Goal: Check status: Check status

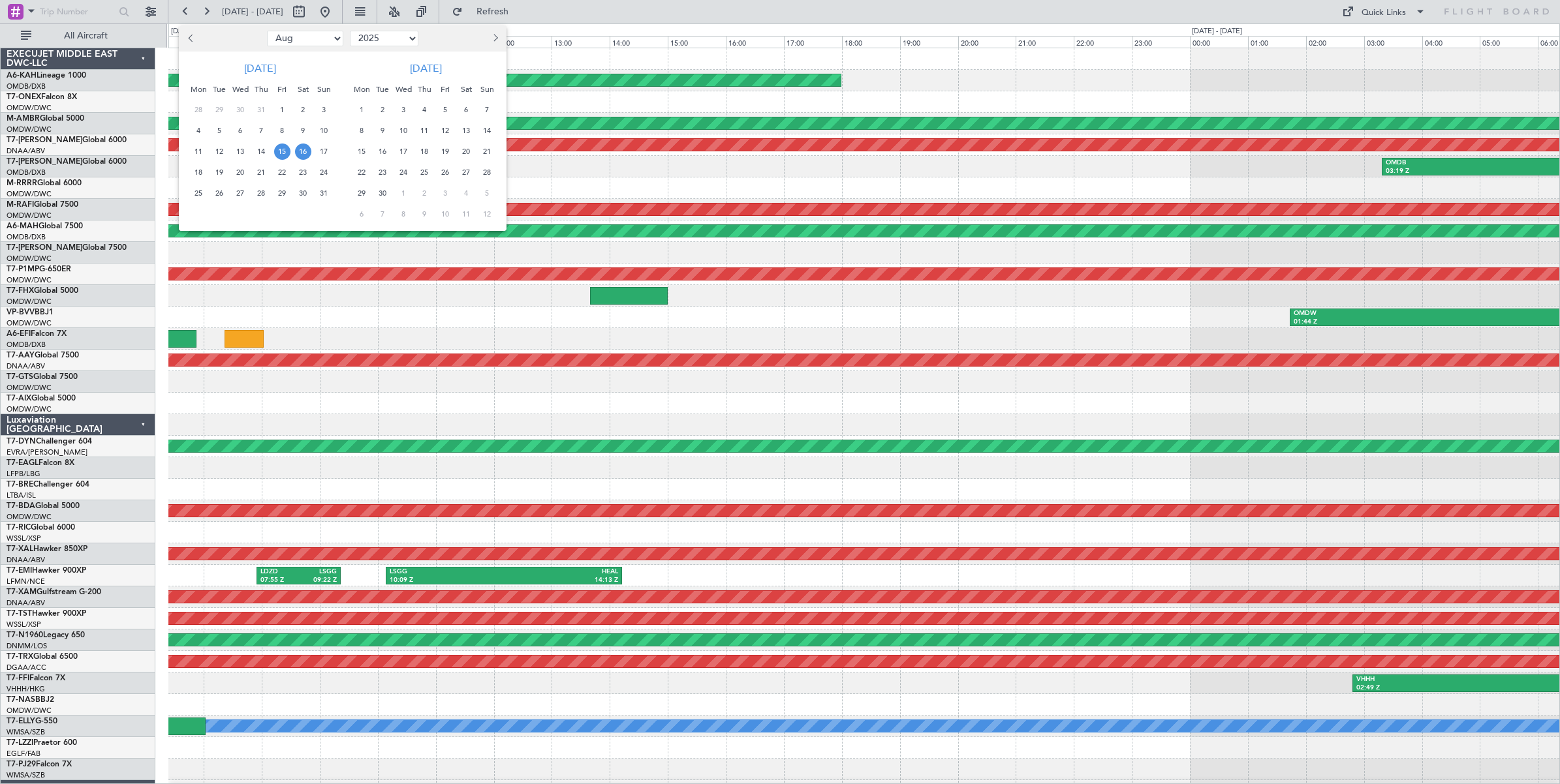
select select "8"
select select "2025"
click at [321, 194] on span "31" at bounding box center [324, 193] width 17 height 17
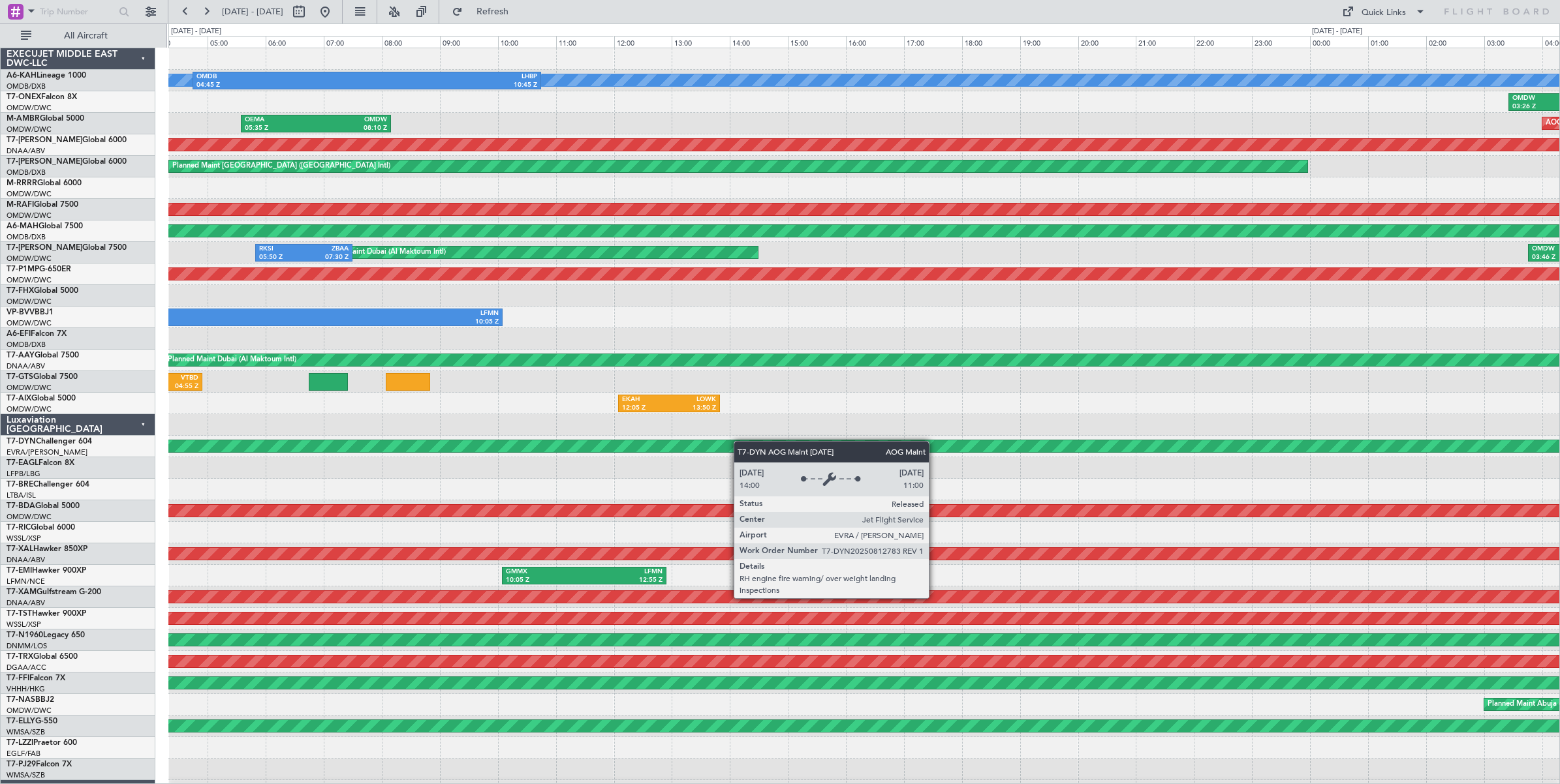
click at [1457, 439] on div "No Crew OMDB 04:45 Z LHBP 10:45 Z OMDW 03:26 Z ORER 05:50 Z Planned Maint [GEOG…" at bounding box center [864, 435] width 1391 height 775
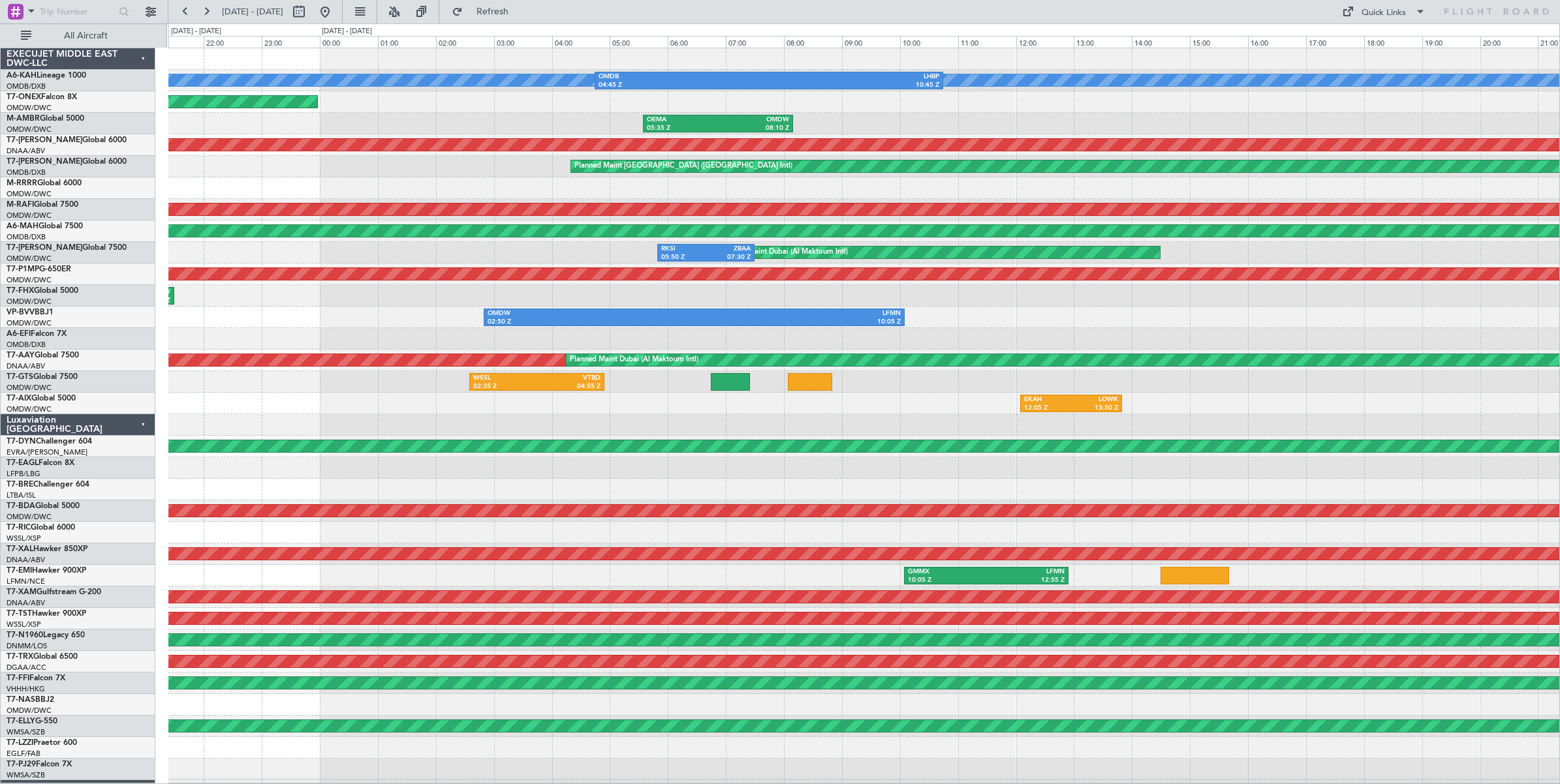
click at [708, 428] on div "No Crew OMDB 04:45 Z LHBP 10:45 Z Planned Maint [GEOGRAPHIC_DATA] (Al Maktoum I…" at bounding box center [864, 435] width 1391 height 775
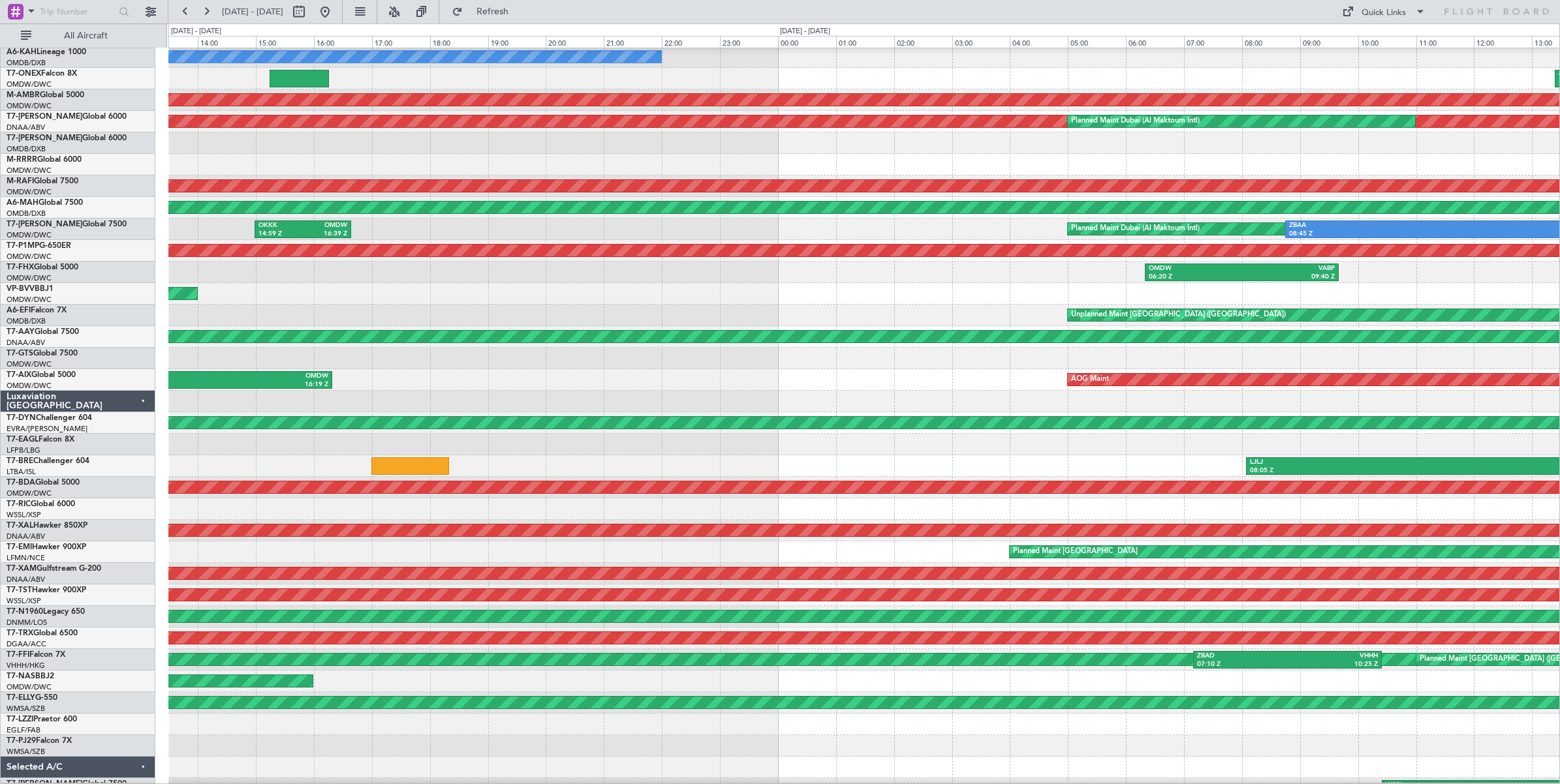
click at [534, 376] on div "LOWK 10:05 Z OMDW 16:19 Z AOG Maint" at bounding box center [864, 380] width 1391 height 22
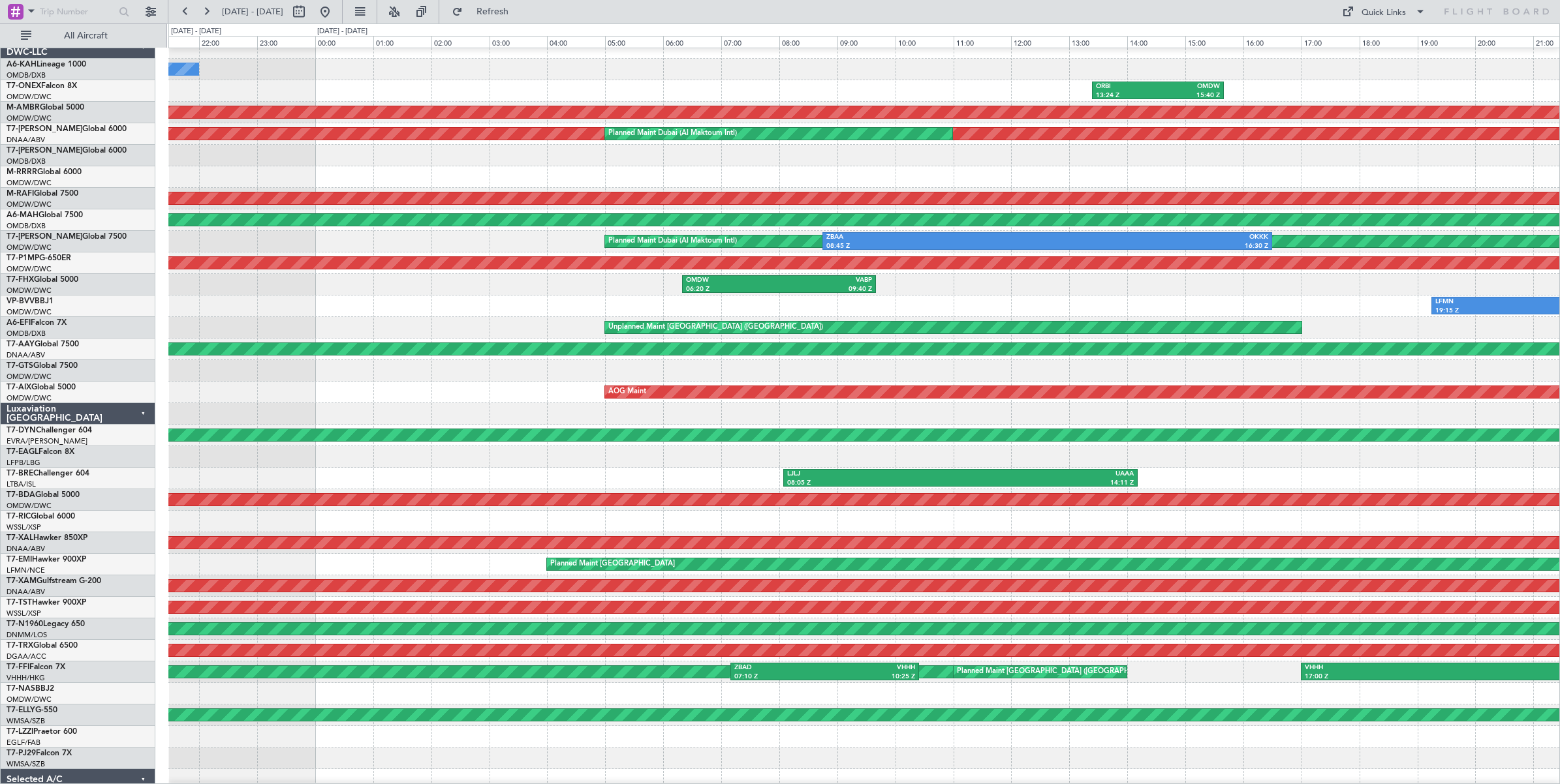
scroll to position [8, 0]
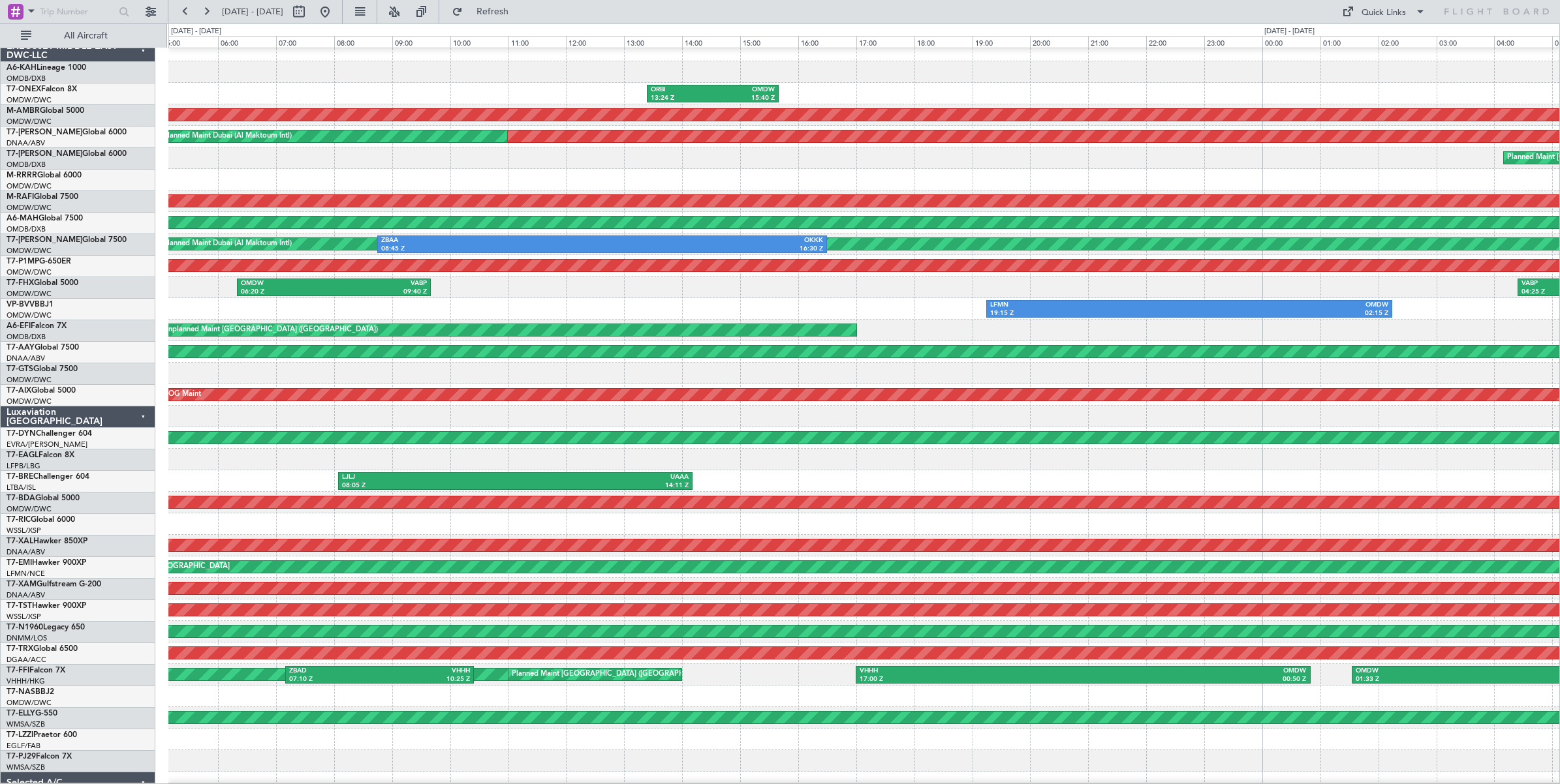
click at [448, 375] on div at bounding box center [864, 373] width 1391 height 22
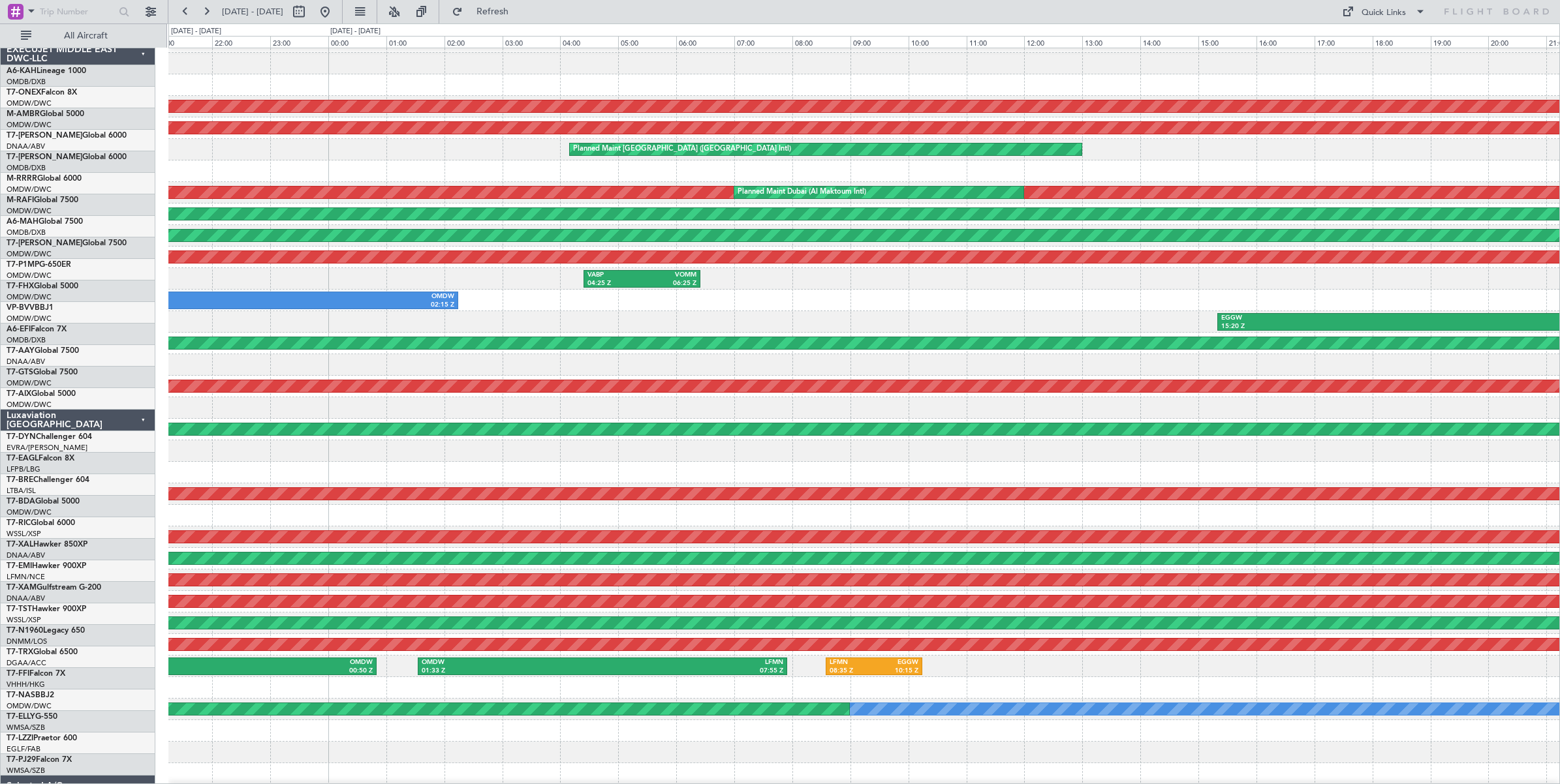
scroll to position [20, 0]
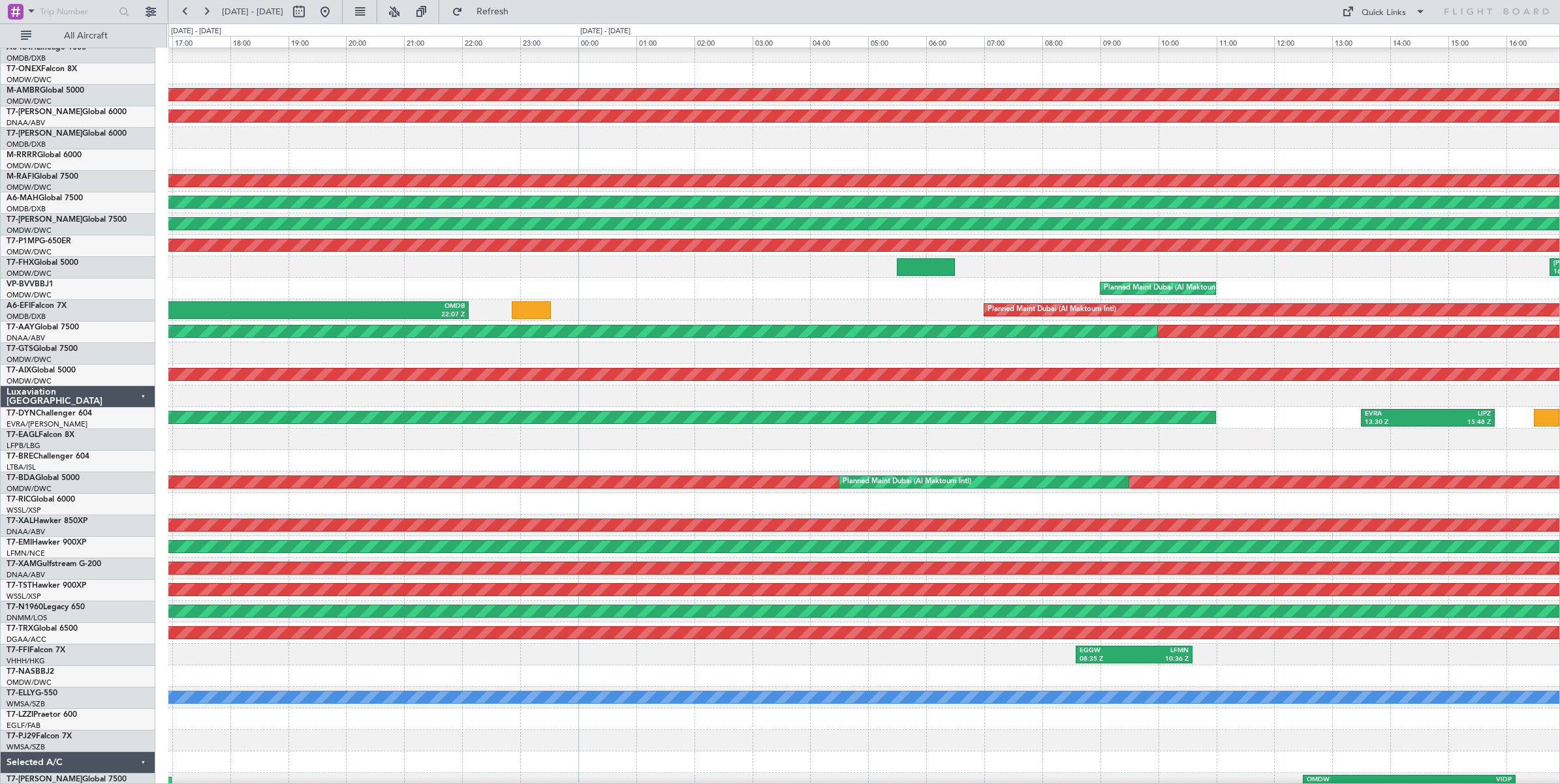
click at [316, 355] on div at bounding box center [864, 354] width 1391 height 22
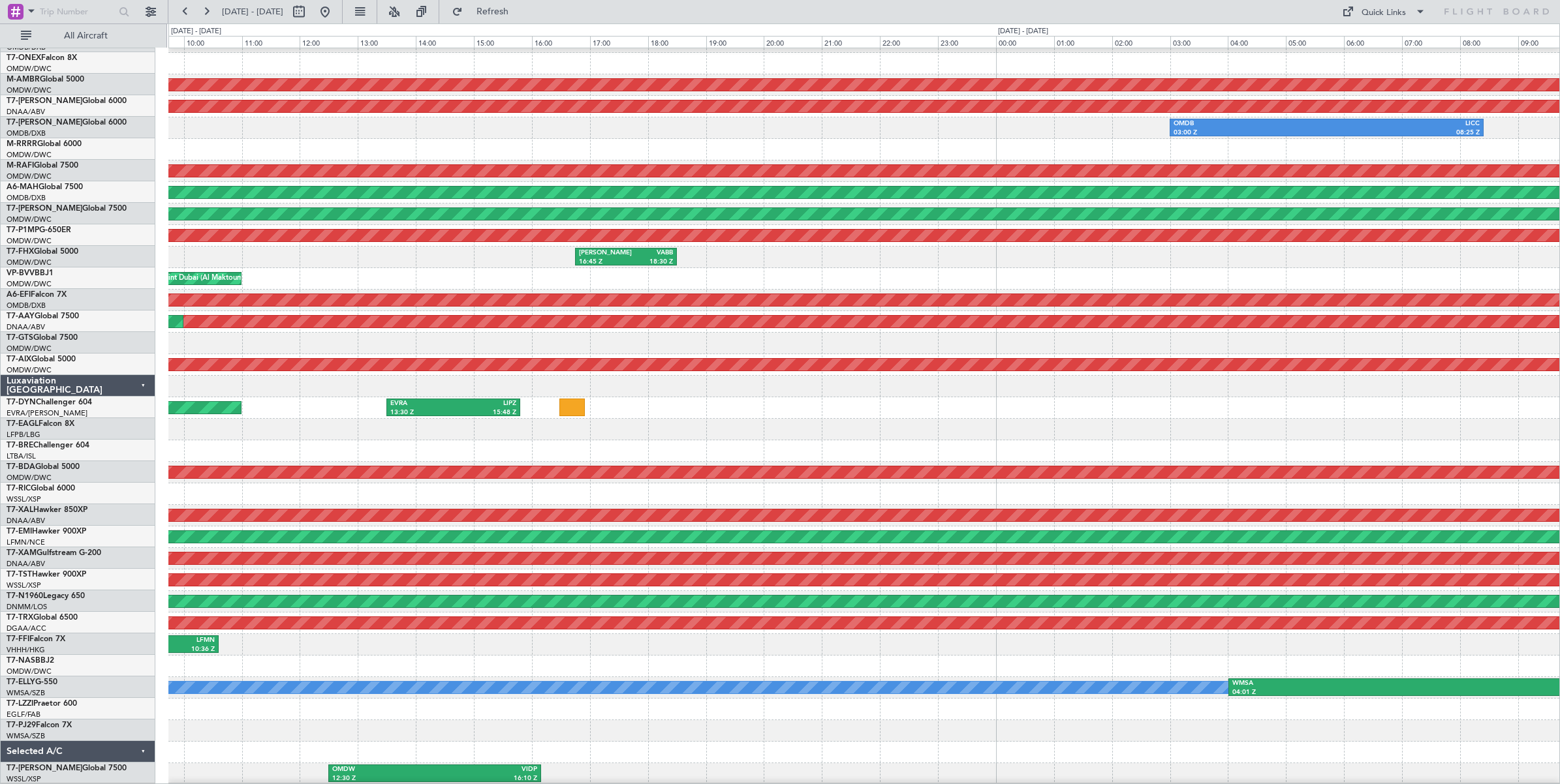
scroll to position [0, 0]
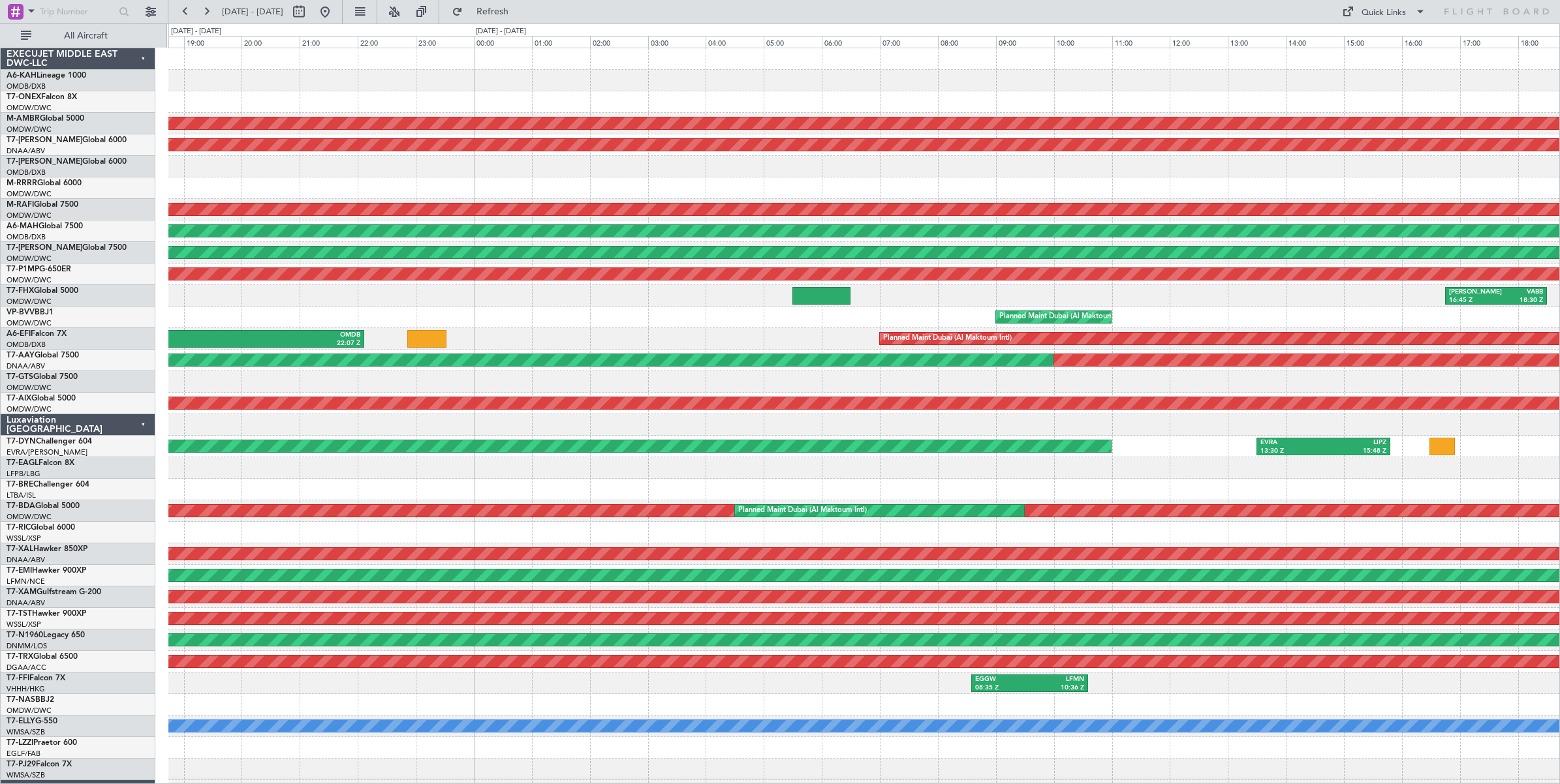
click at [1229, 385] on div at bounding box center [864, 382] width 1391 height 22
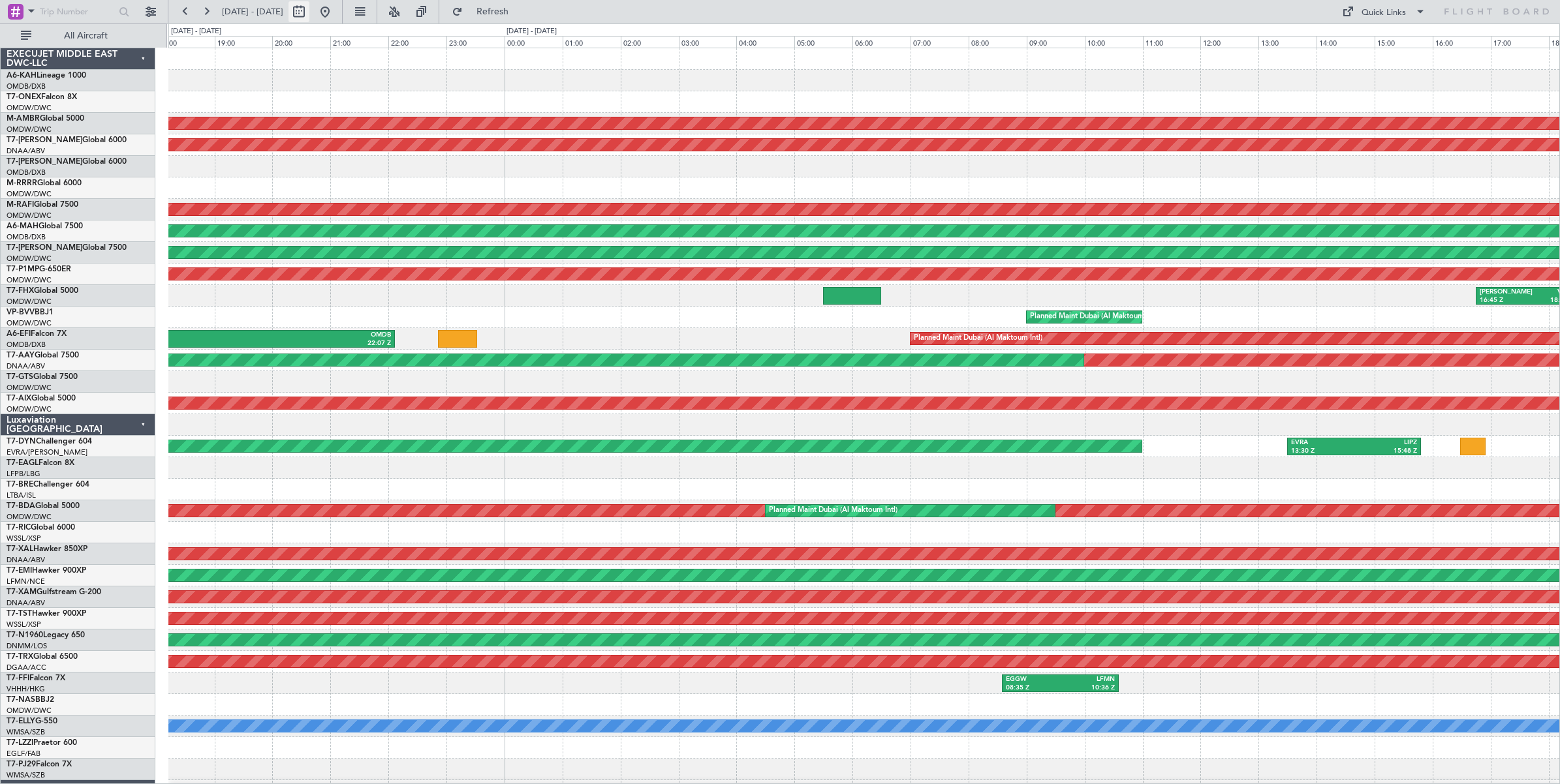
click at [310, 12] on button at bounding box center [298, 11] width 21 height 21
select select "9"
select select "2025"
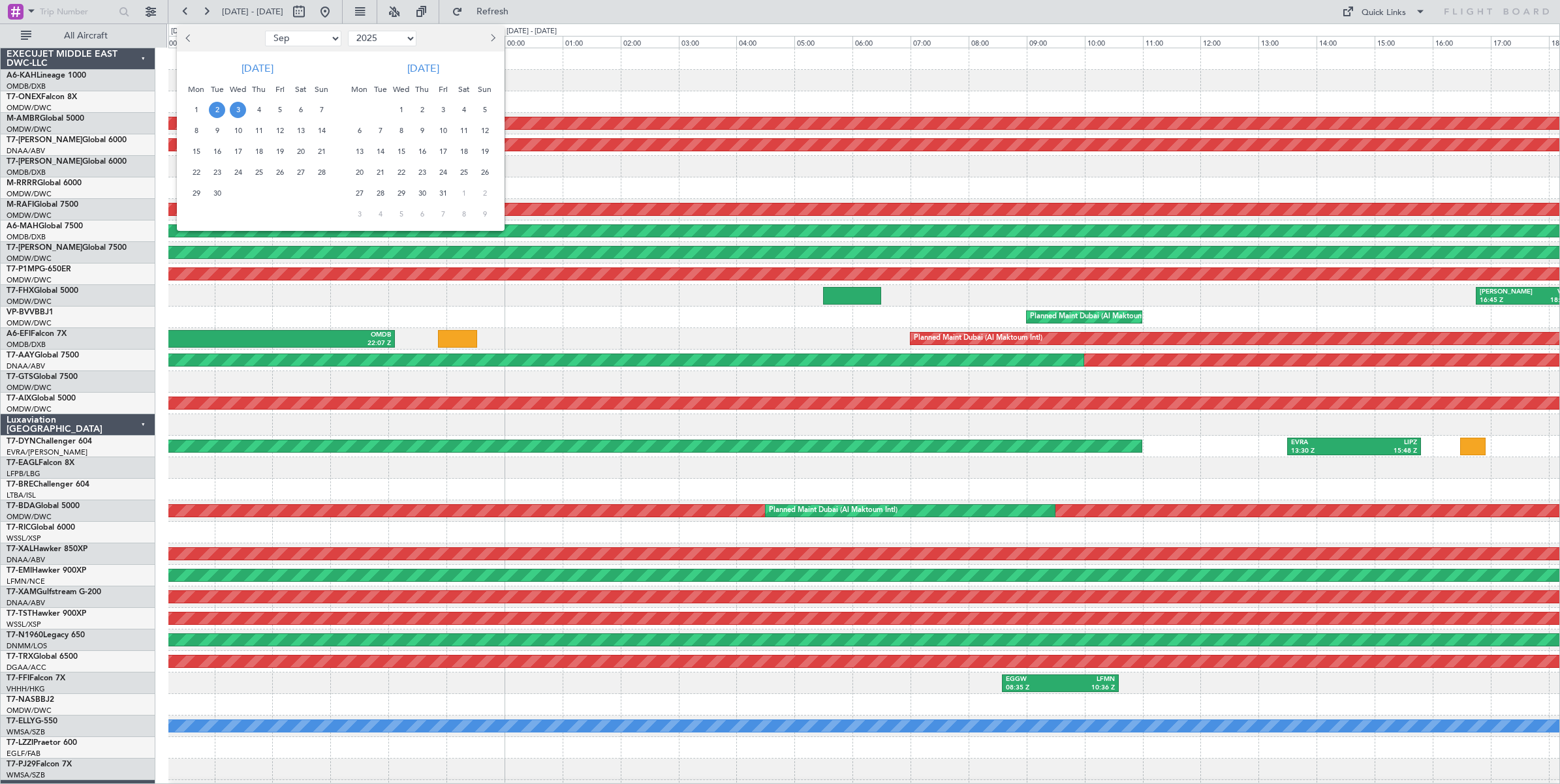
click at [325, 40] on select "Jan Feb Mar Apr May Jun [DATE] Aug Sep Oct Nov Dec" at bounding box center [303, 38] width 76 height 16
select select "8"
click at [265, 30] on select "Jan Feb Mar Apr May Jun [DATE] Aug Sep Oct Nov Dec" at bounding box center [303, 38] width 76 height 16
click at [301, 194] on span "30" at bounding box center [300, 193] width 17 height 17
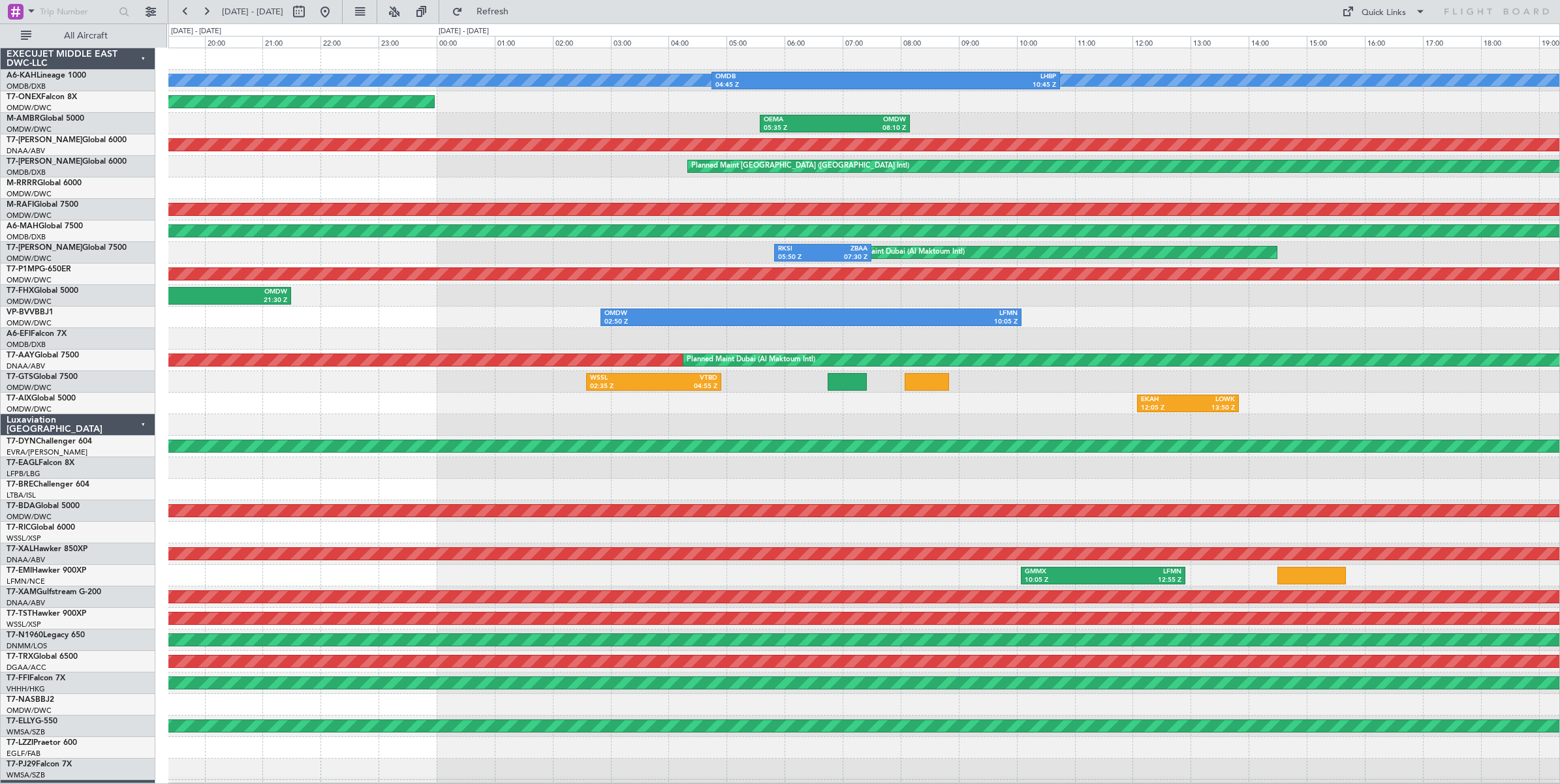
click at [527, 428] on div at bounding box center [864, 425] width 1391 height 22
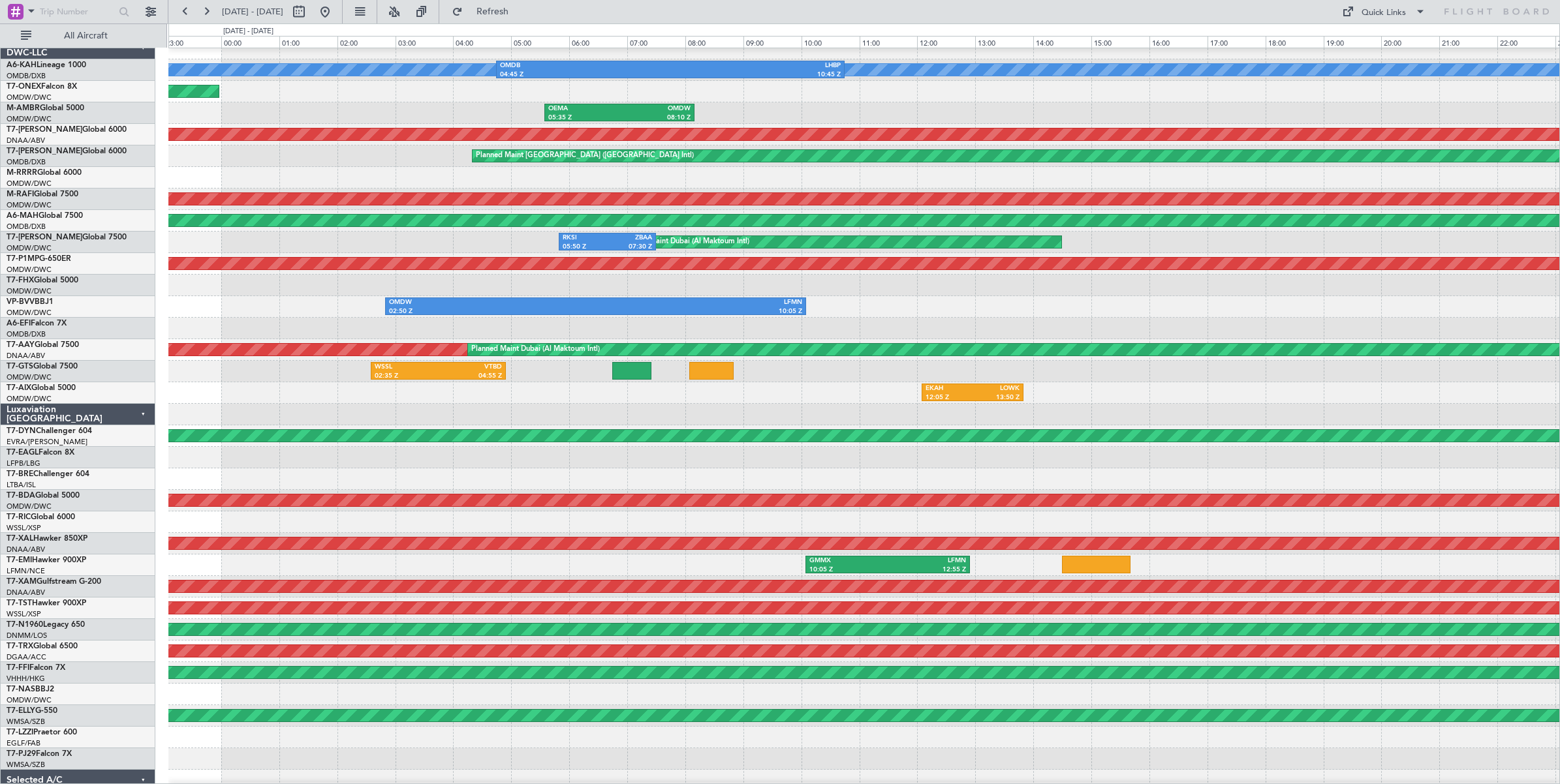
scroll to position [5, 0]
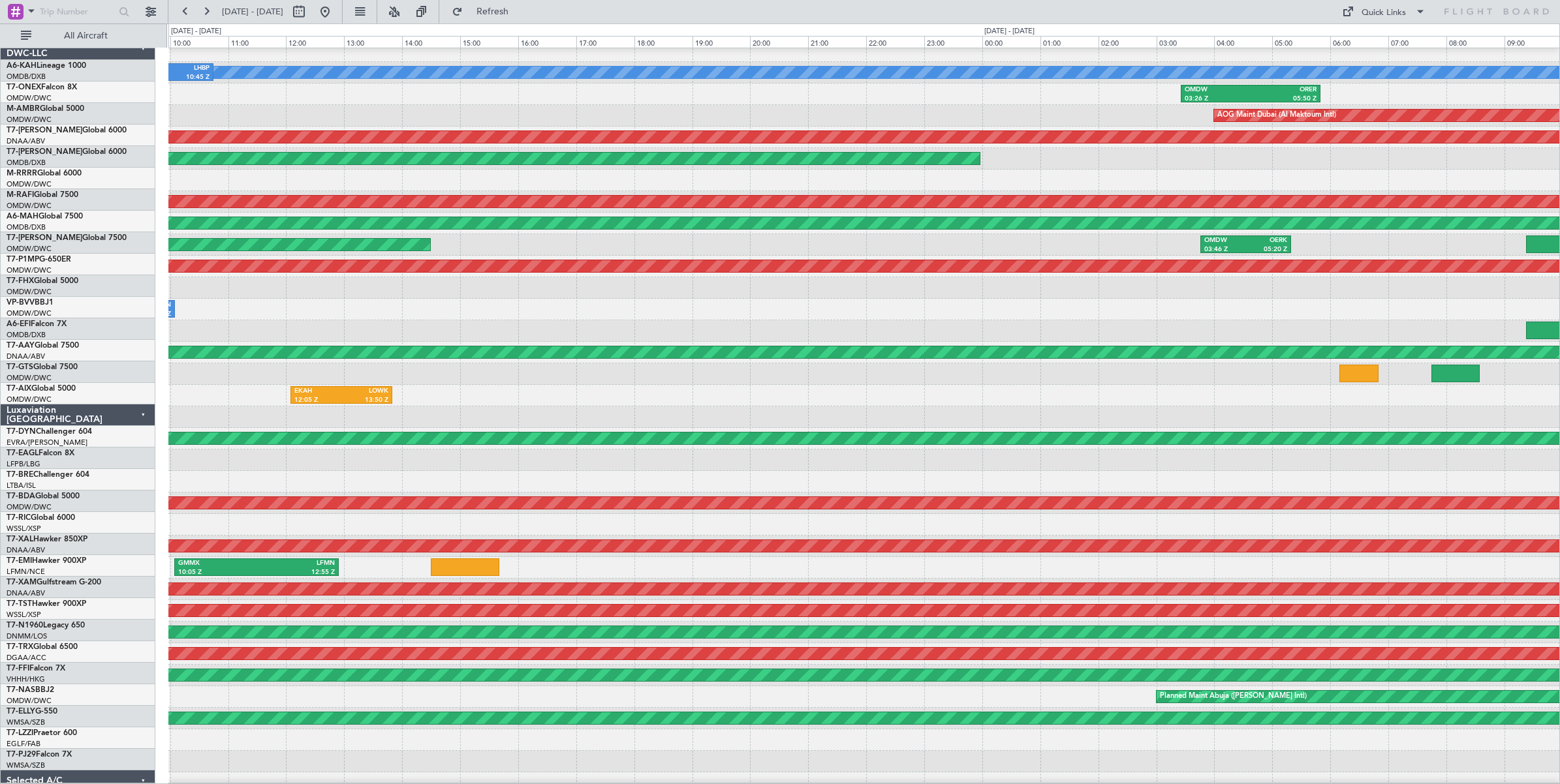
click at [578, 408] on div at bounding box center [864, 417] width 1391 height 22
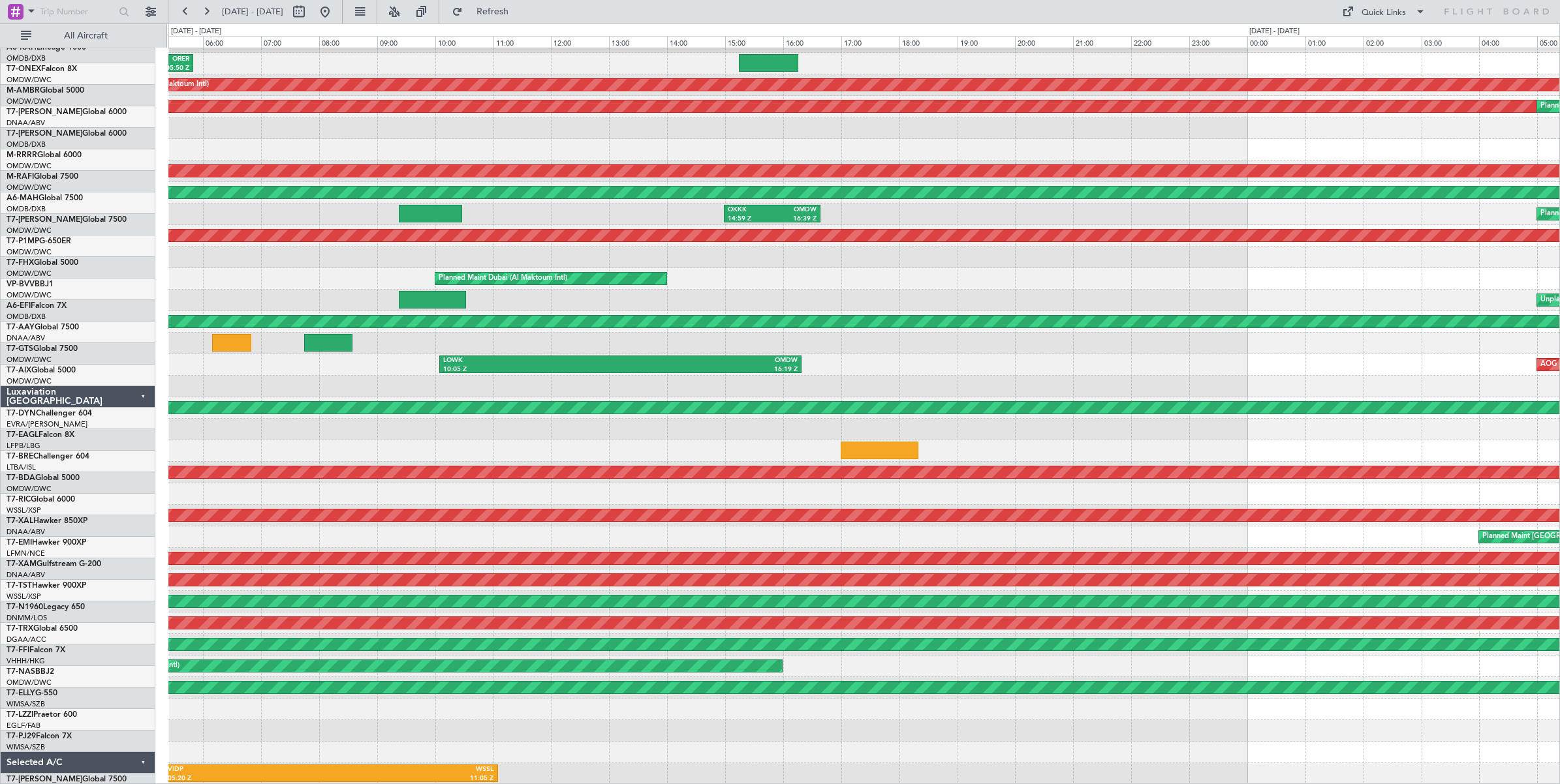
scroll to position [39, 0]
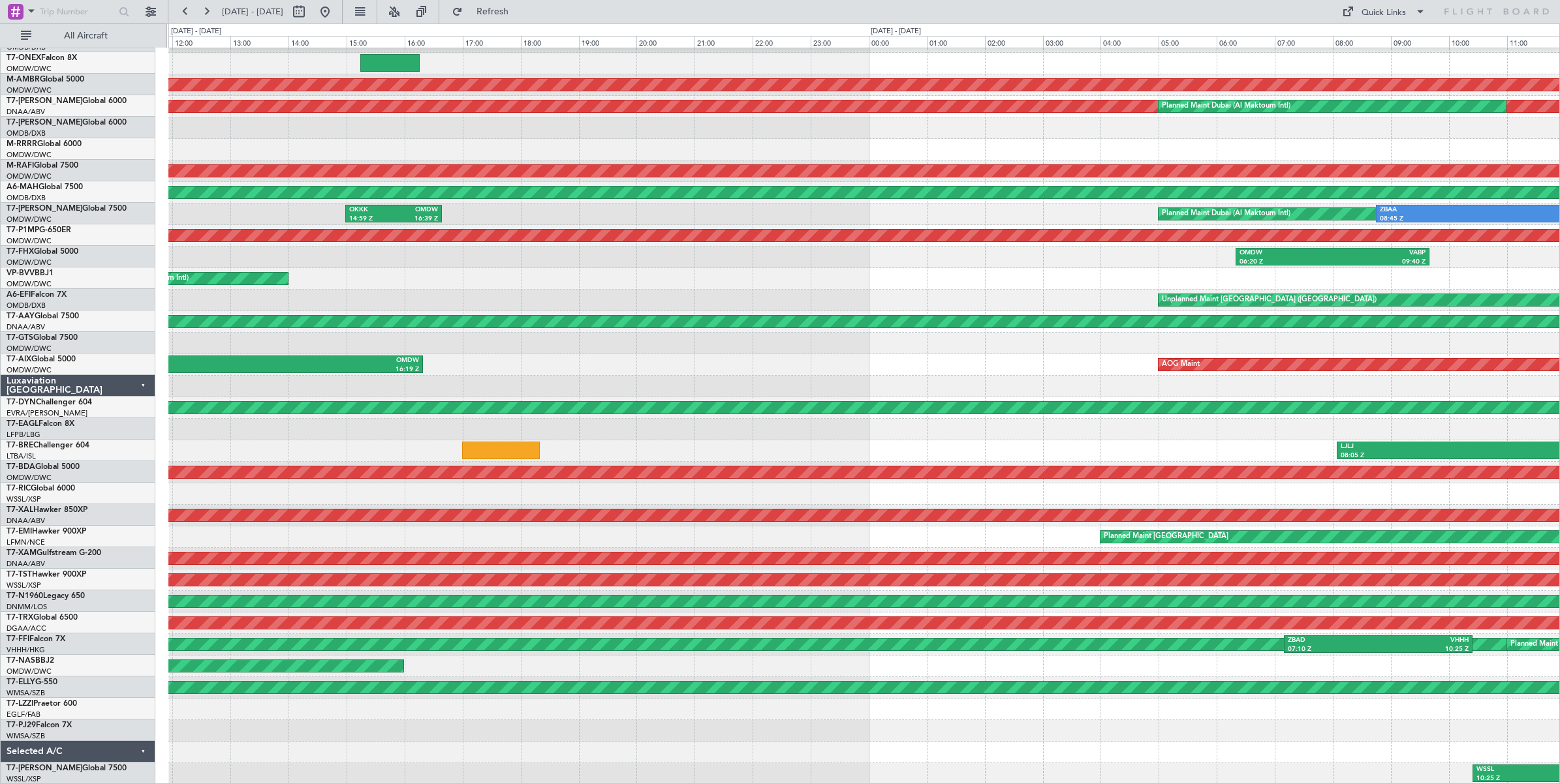
click at [637, 348] on div "No Crew ORBI 13:24 Z OMDW 15:40 Z AOG Maint [GEOGRAPHIC_DATA] (Al Maktoum Intl)…" at bounding box center [864, 397] width 1391 height 775
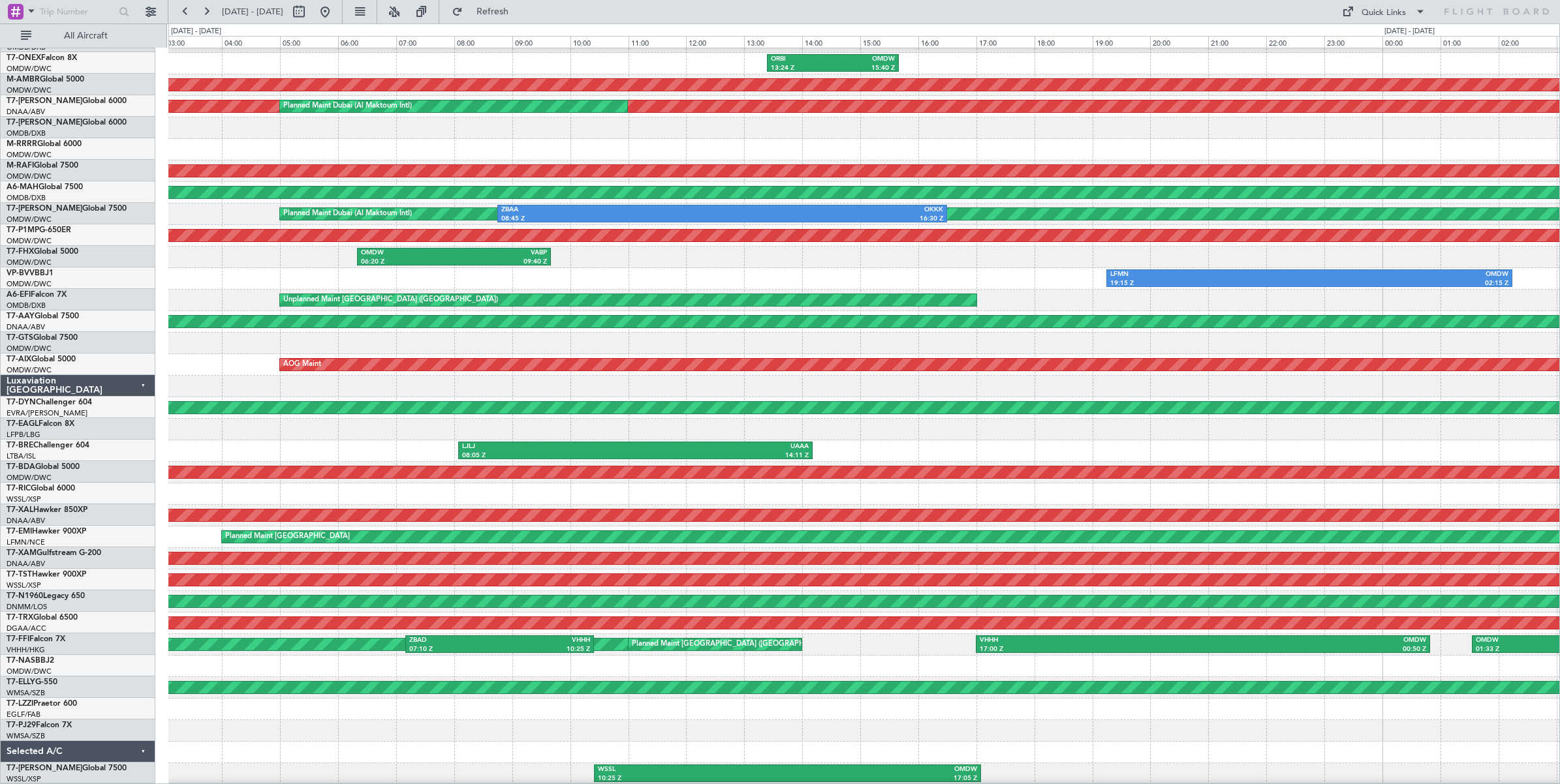
click at [735, 335] on div at bounding box center [864, 344] width 1391 height 22
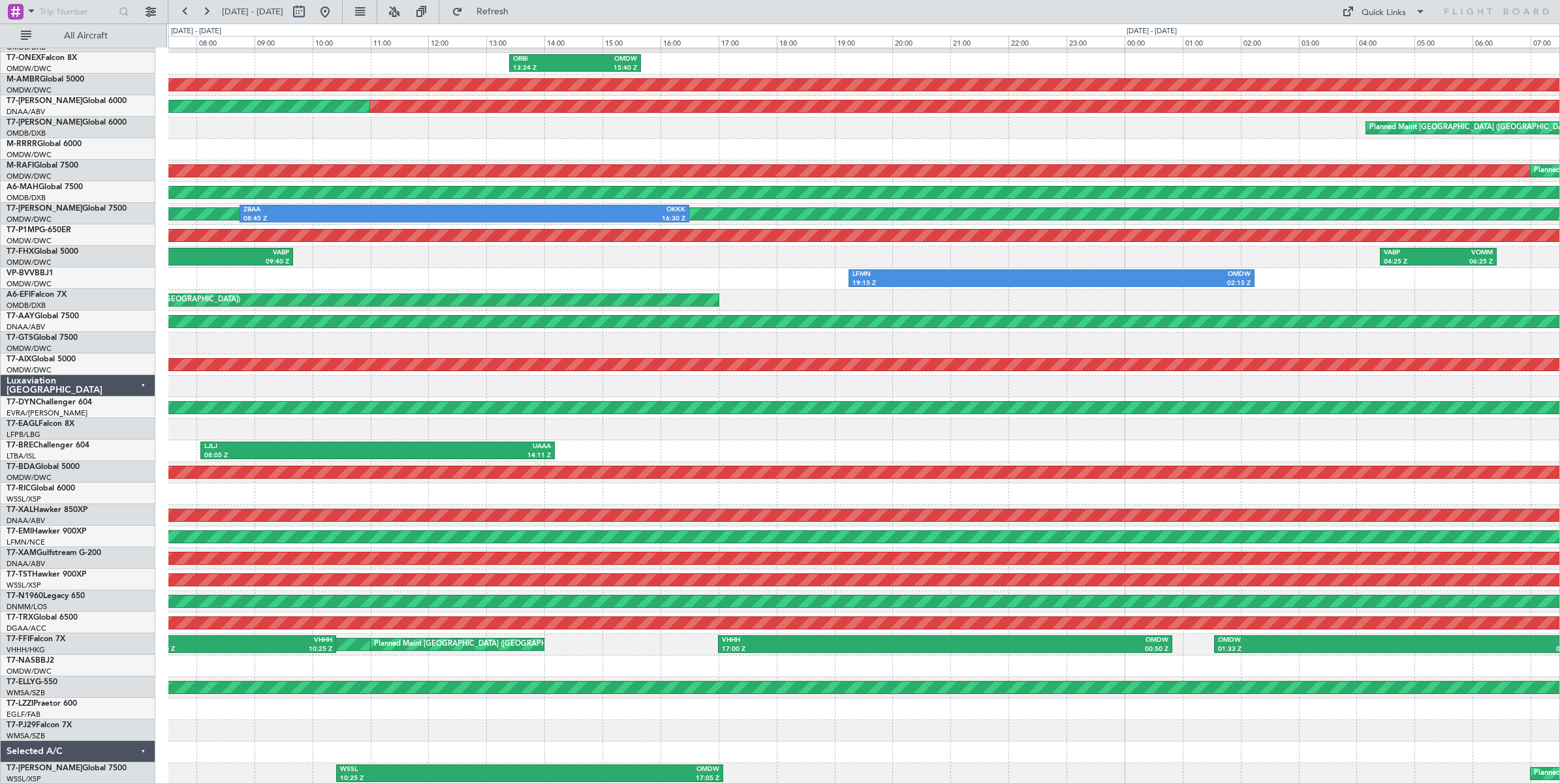
click at [755, 333] on div at bounding box center [864, 344] width 1391 height 22
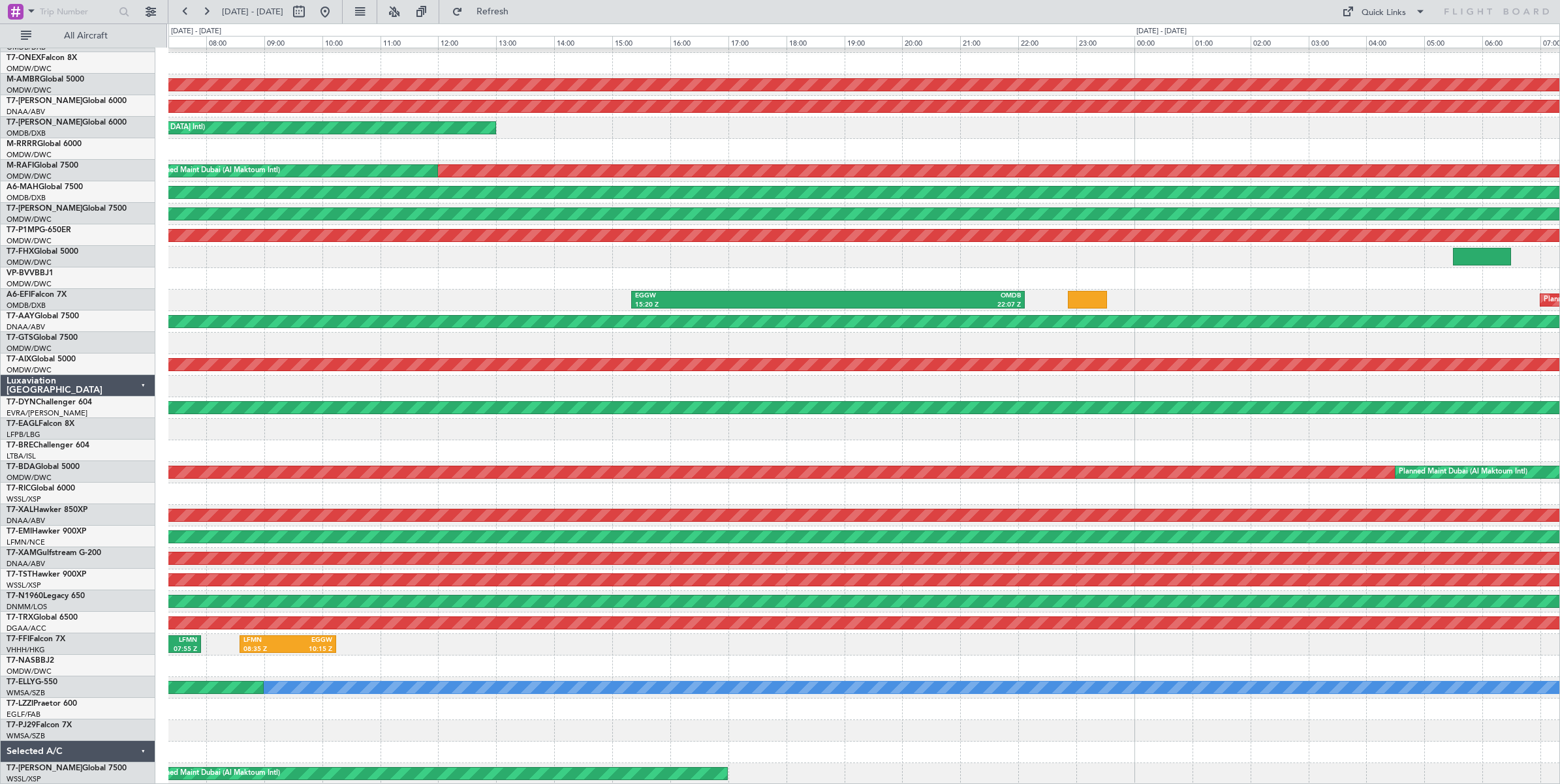
click at [585, 343] on div at bounding box center [864, 344] width 1391 height 22
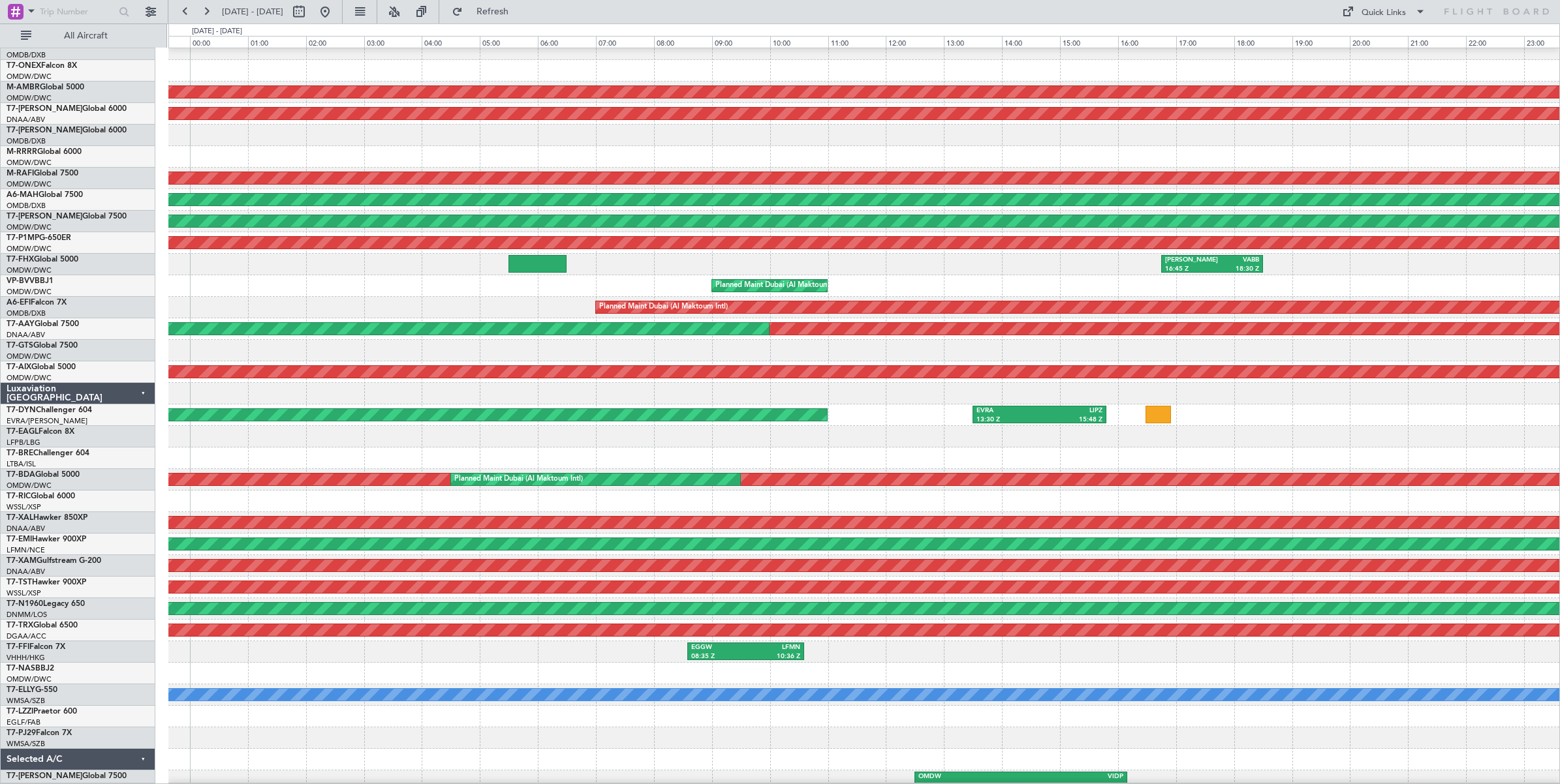
click at [449, 353] on div at bounding box center [864, 351] width 1391 height 22
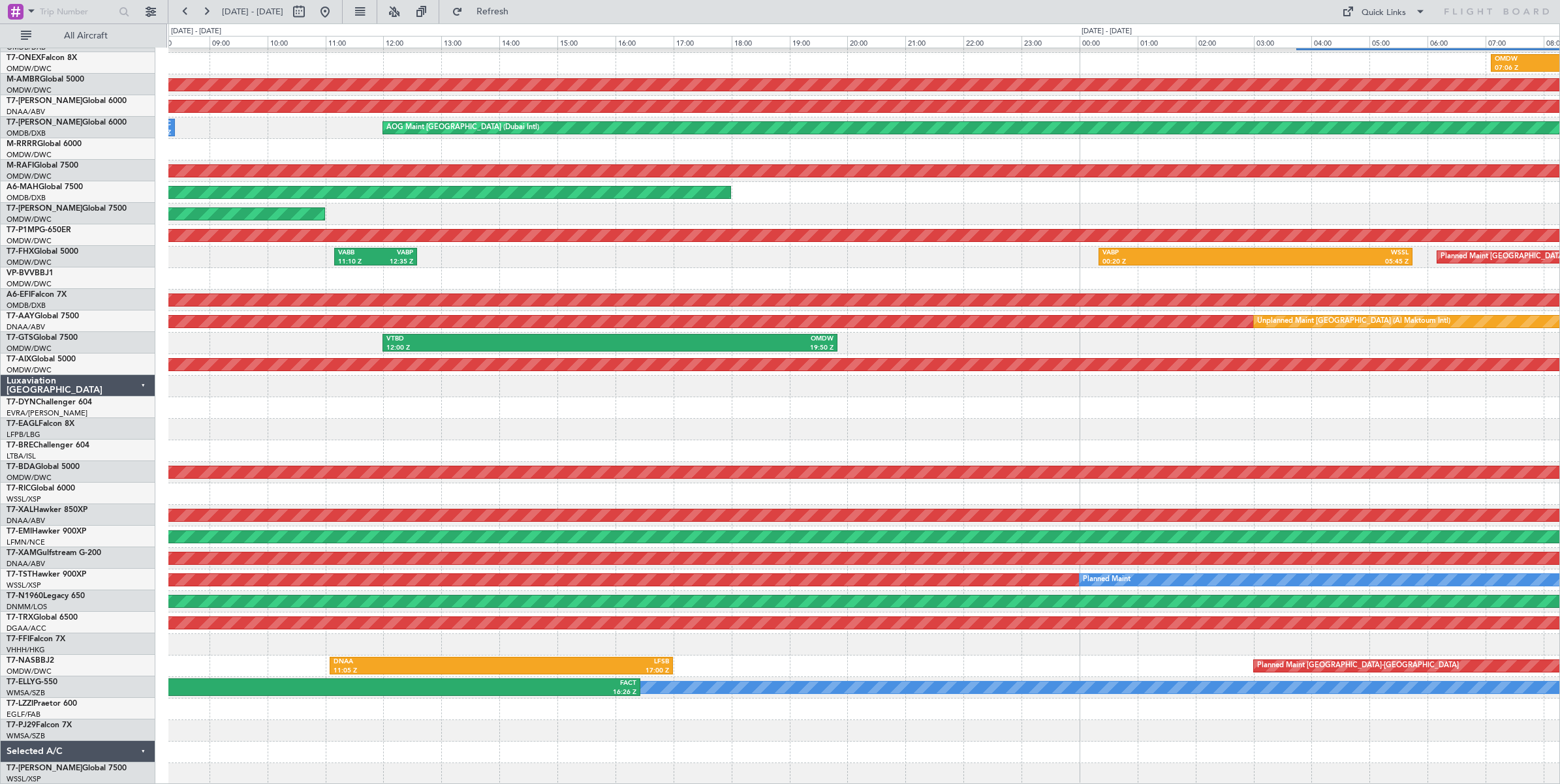
click at [282, 343] on div "VTBD 12:00 Z OMDW 19:50 Z" at bounding box center [864, 344] width 1391 height 22
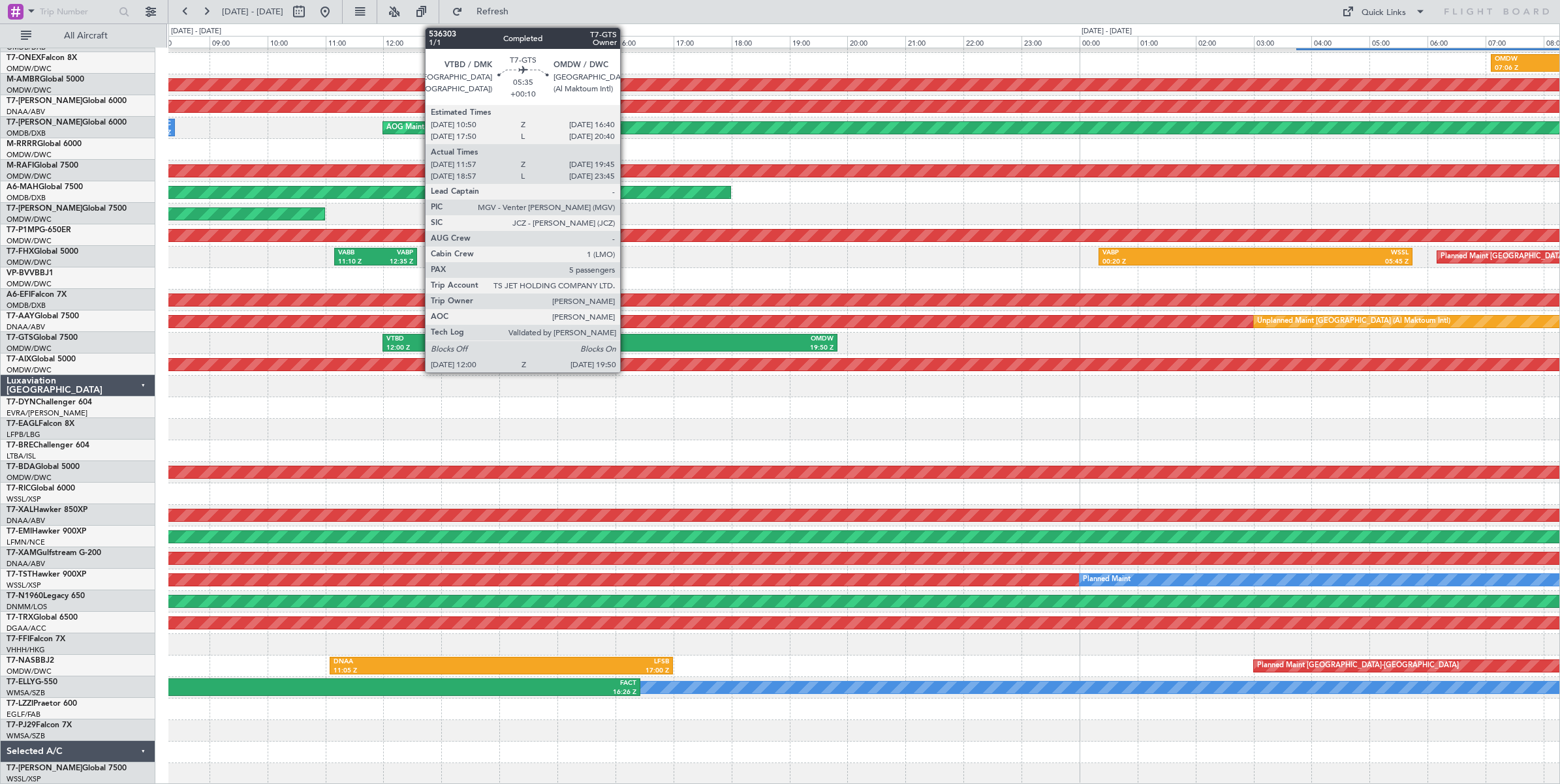
click at [627, 341] on div "OMDW" at bounding box center [723, 339] width 224 height 9
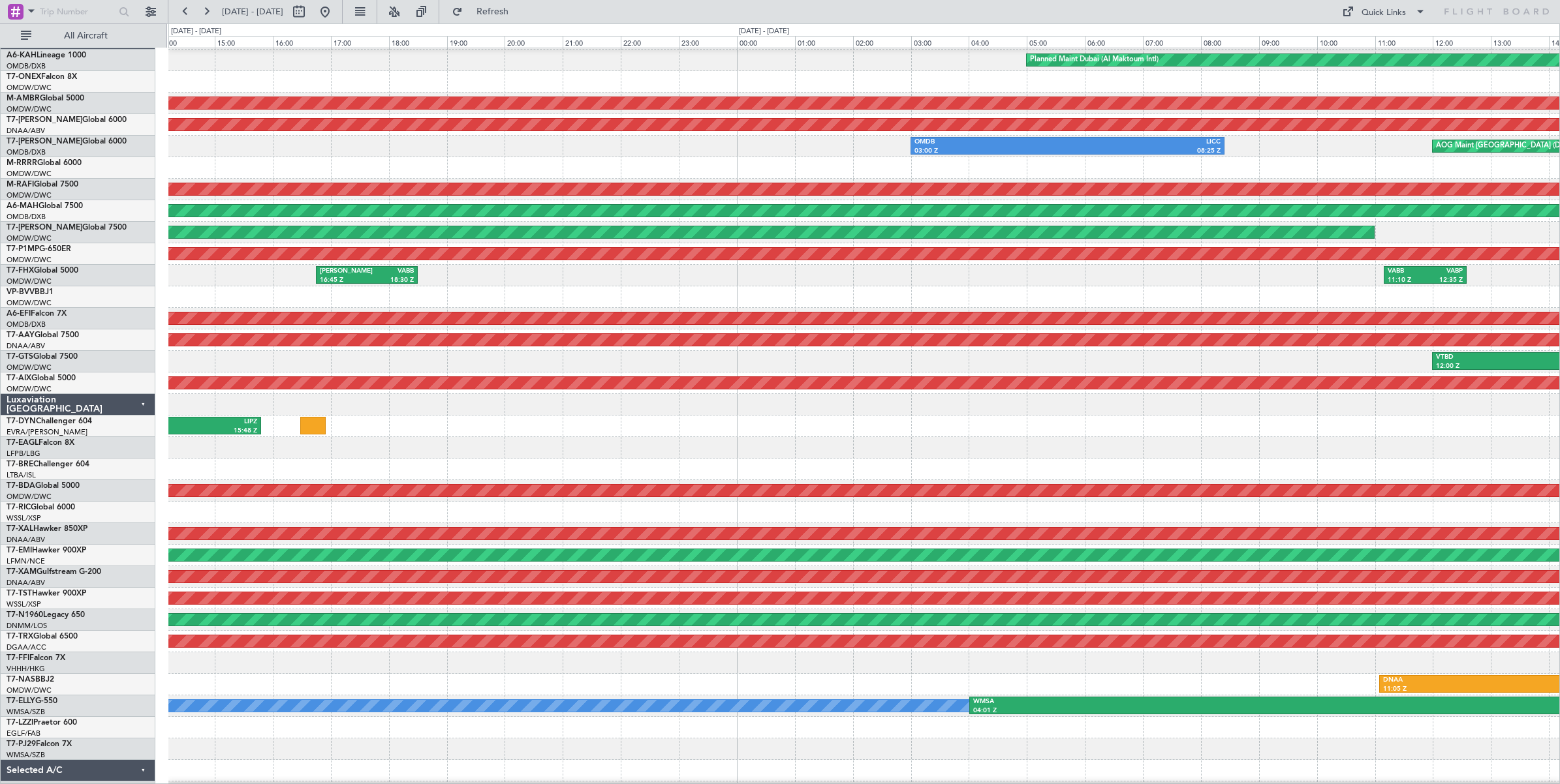
click at [1375, 459] on div at bounding box center [864, 469] width 1391 height 22
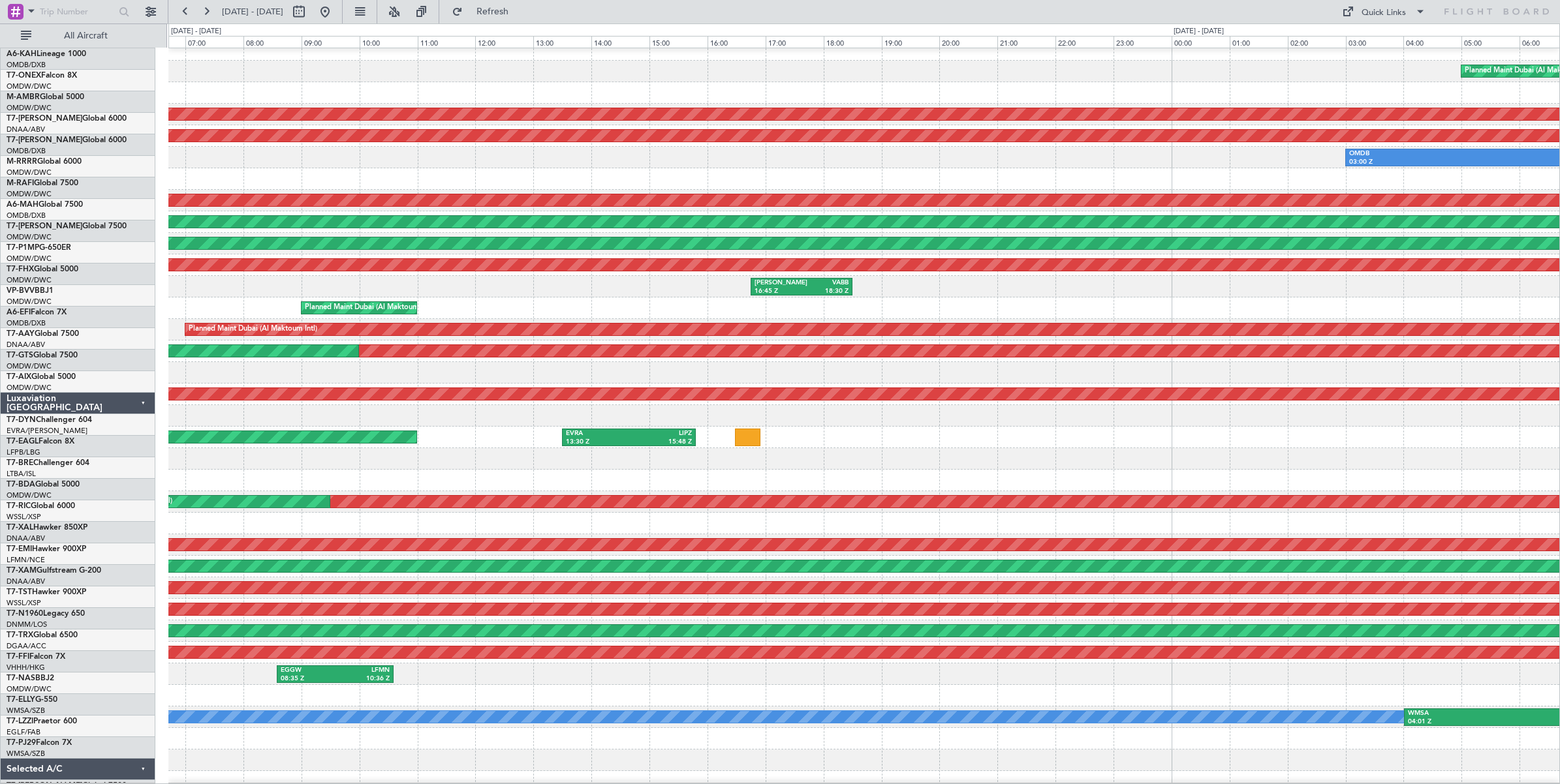
scroll to position [14, 0]
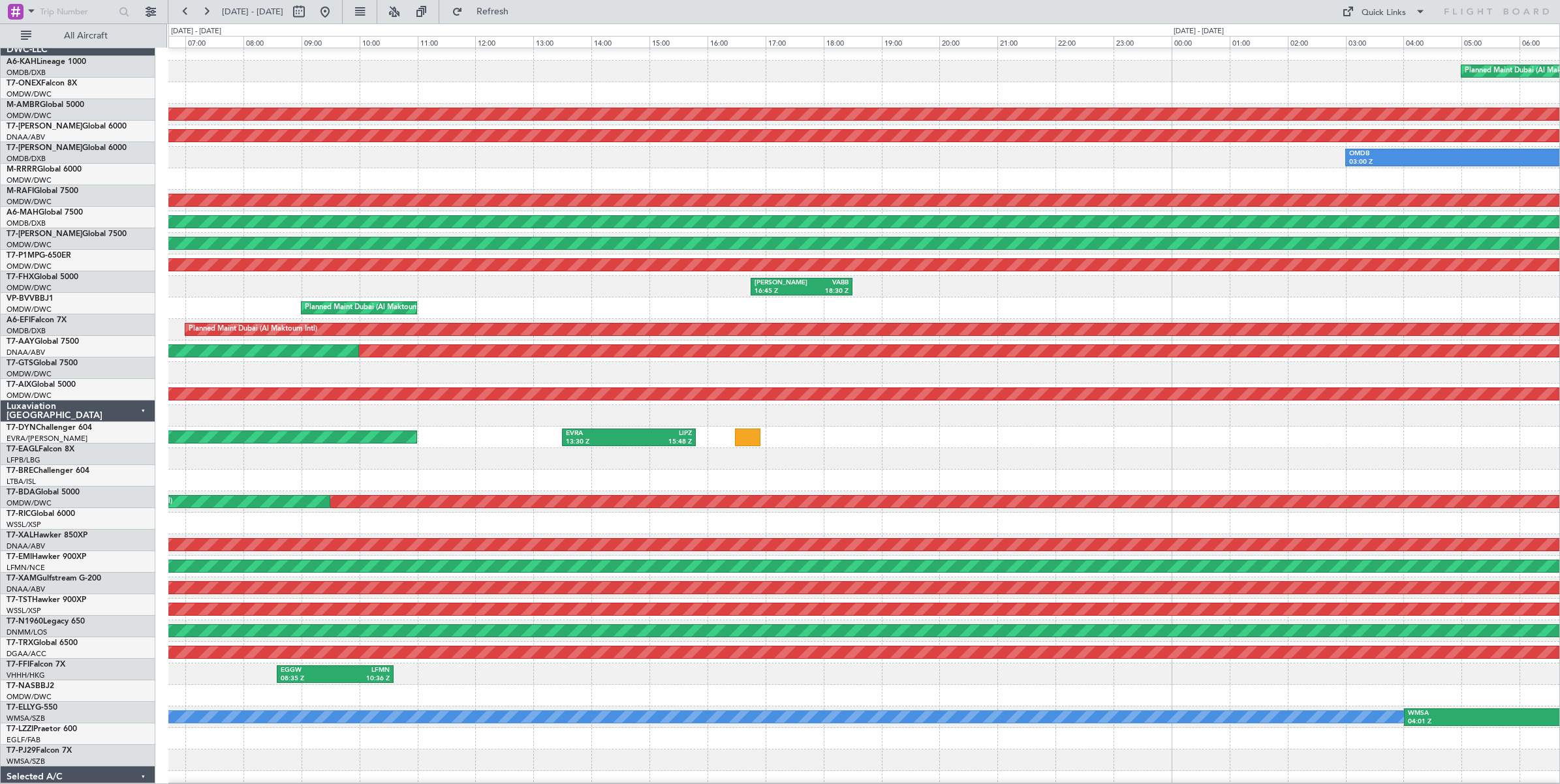
click at [1447, 440] on div "EVRA 13:30 Z LIPZ 15:48 Z AOG Maint Riga (Riga Intl)" at bounding box center [864, 437] width 1391 height 22
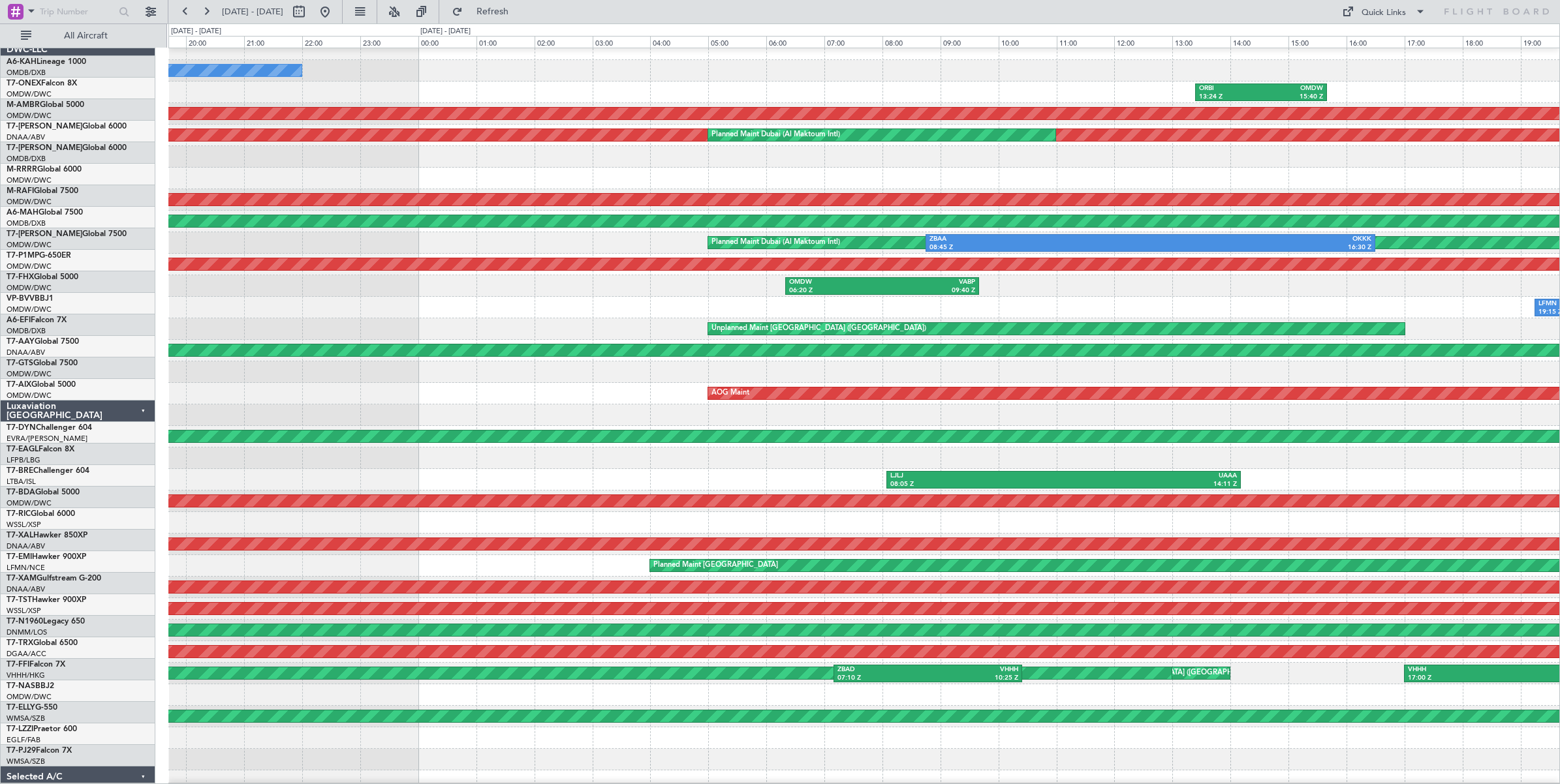
click at [1398, 411] on div at bounding box center [864, 416] width 1391 height 22
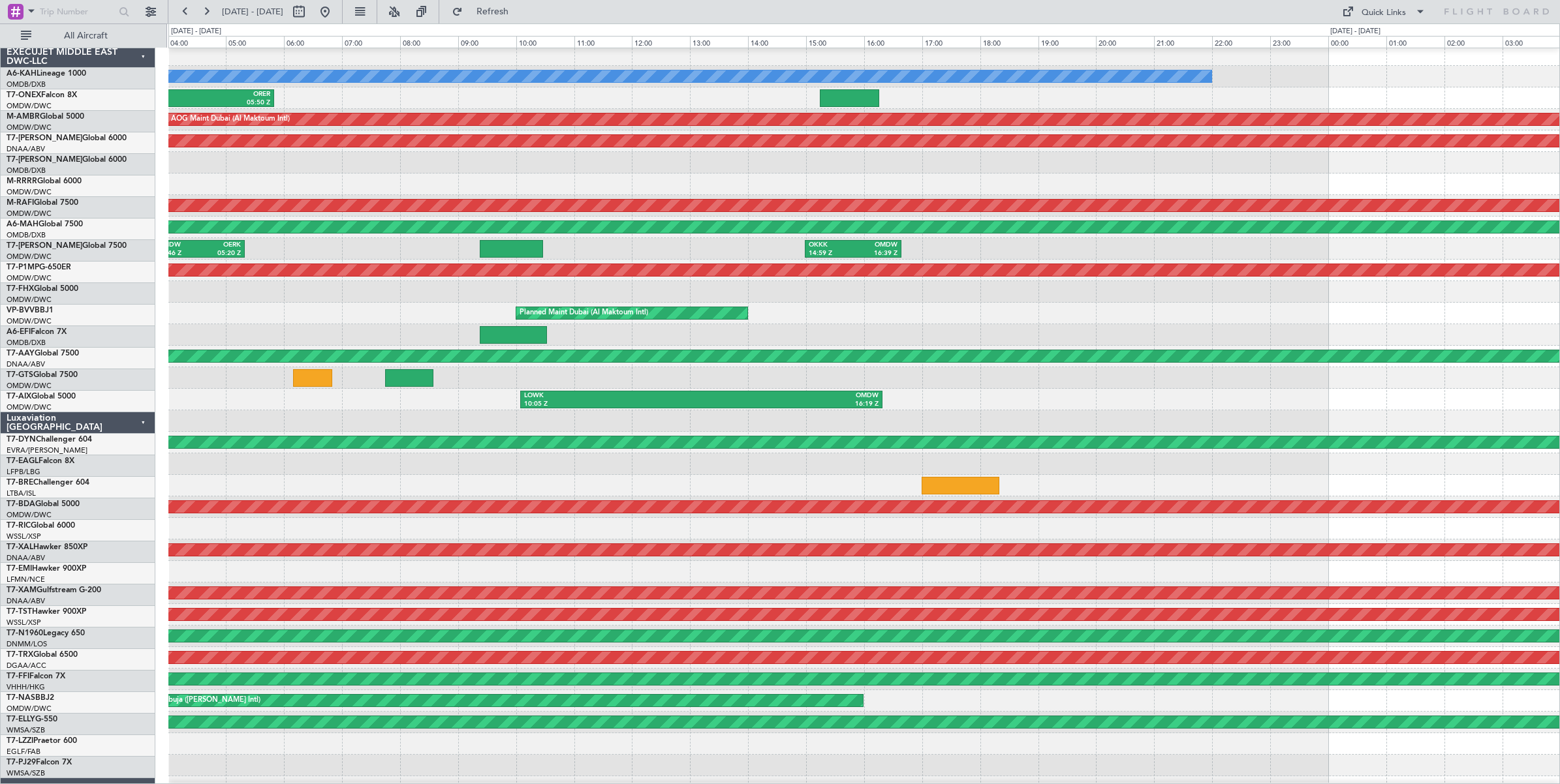
click at [1347, 402] on div "LOWK 10:05 Z OMDW 16:19 Z AOG Maint" at bounding box center [864, 400] width 1391 height 22
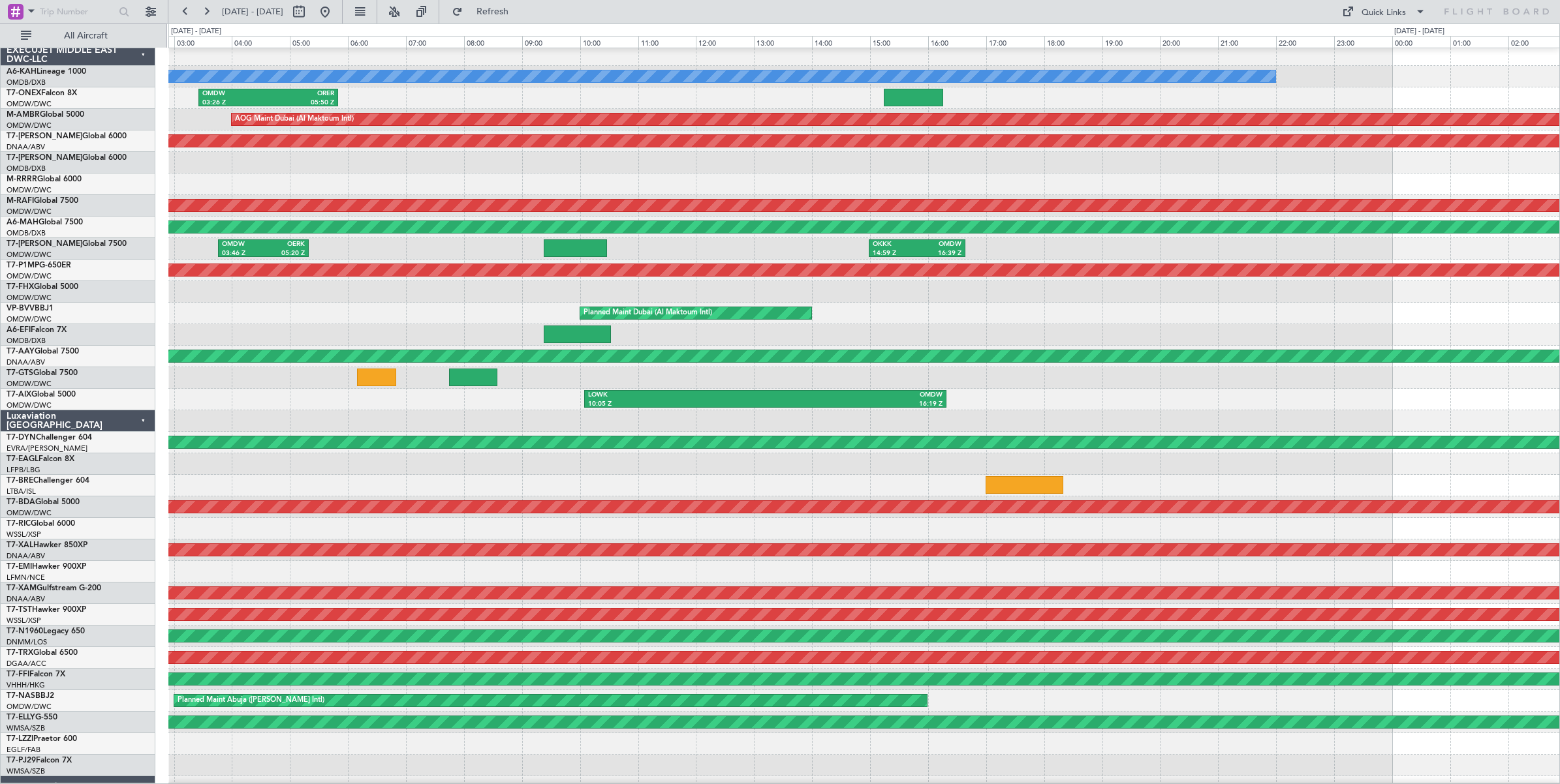
scroll to position [0, 0]
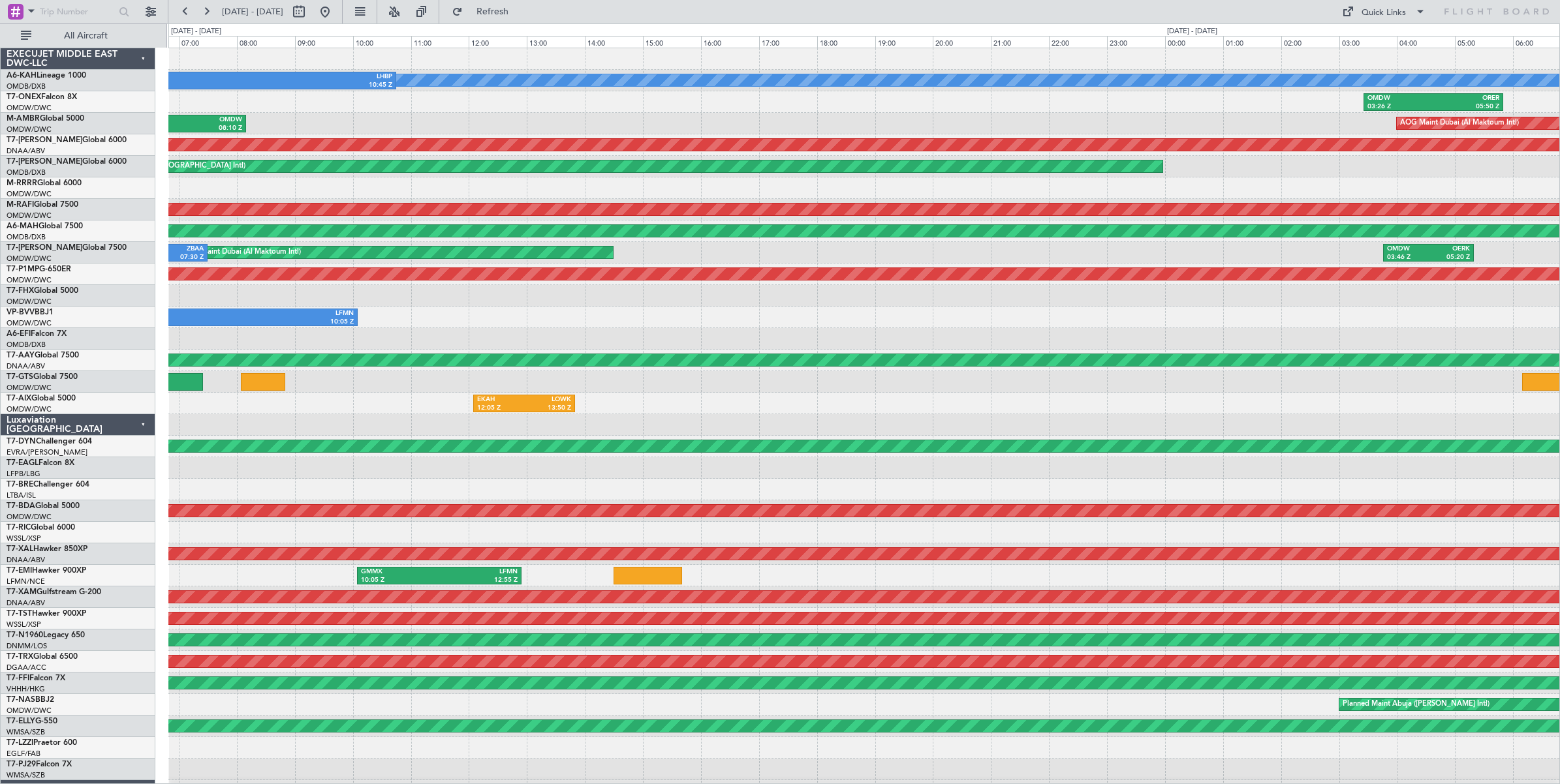
click at [1560, 422] on html "[DATE] - [DATE] Refresh Quick Links All Aircraft No Crew OMDB 04:45 Z LHBP 10:4…" at bounding box center [780, 392] width 1560 height 784
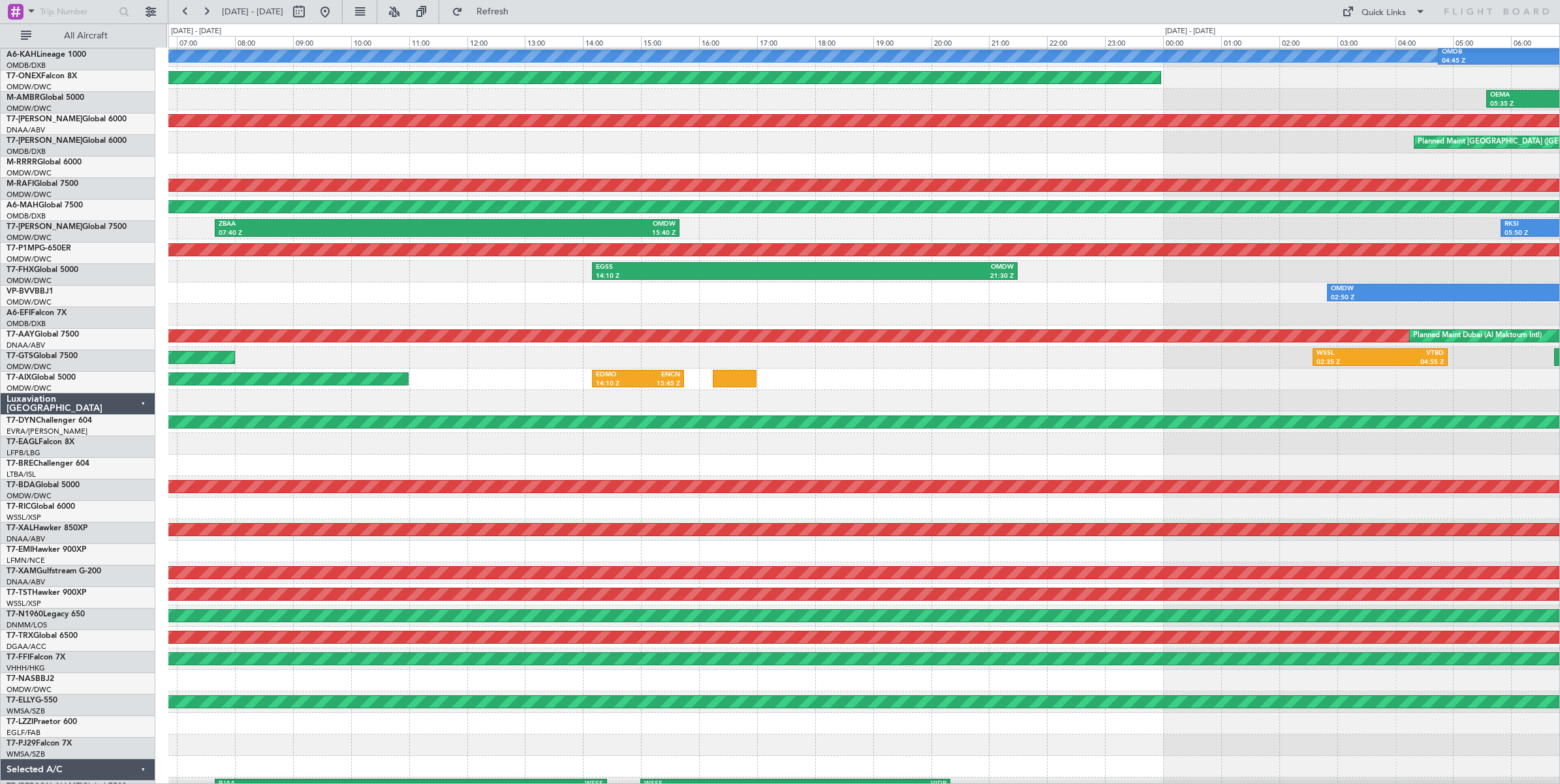
scroll to position [24, 0]
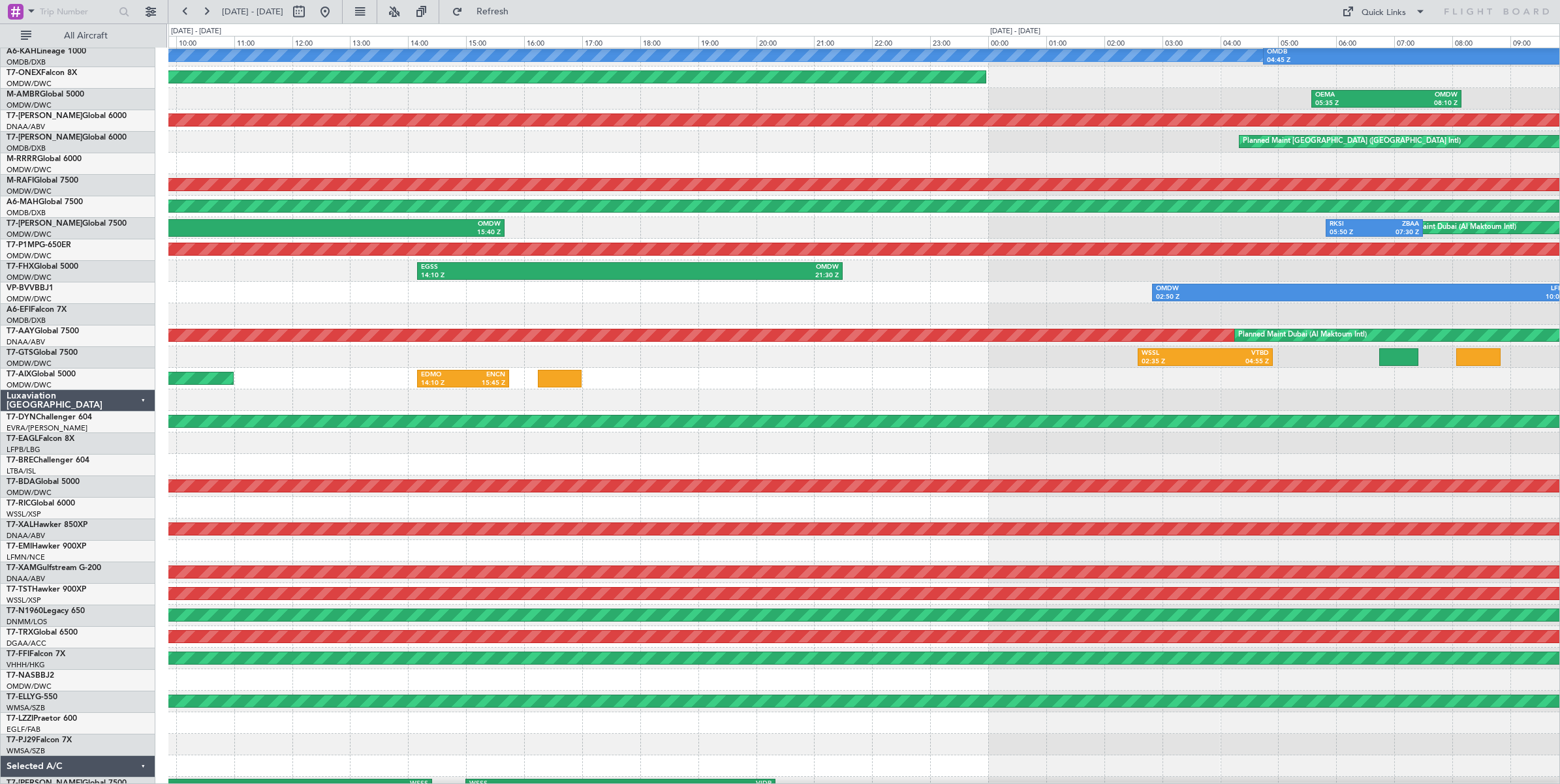
click at [1387, 392] on div at bounding box center [864, 400] width 1391 height 22
click at [72, 12] on input "text" at bounding box center [77, 12] width 75 height 20
click at [126, 12] on div at bounding box center [125, 12] width 21 height 21
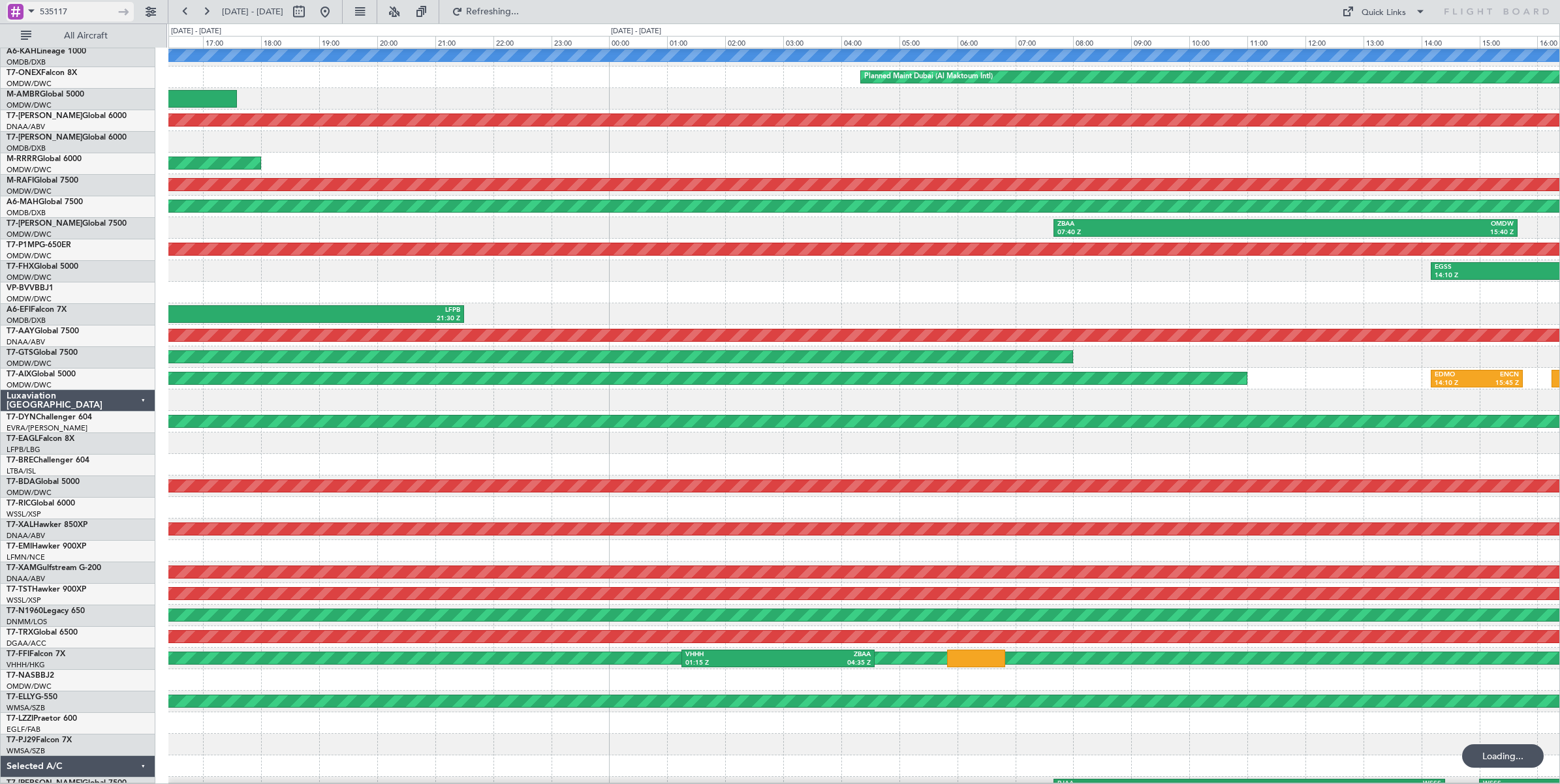
scroll to position [0, 0]
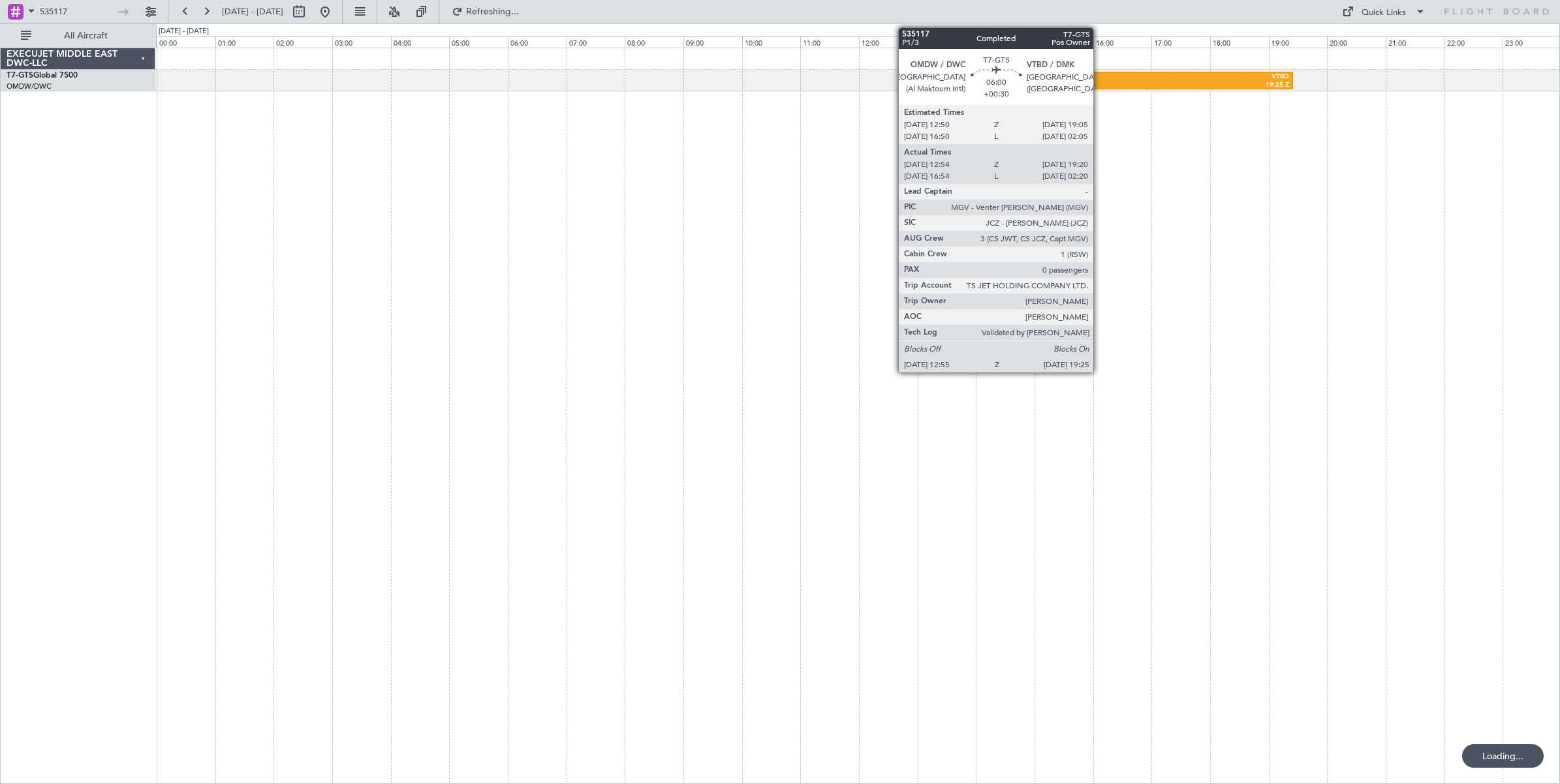
click at [1100, 81] on div "12:55 Z" at bounding box center [1009, 85] width 186 height 9
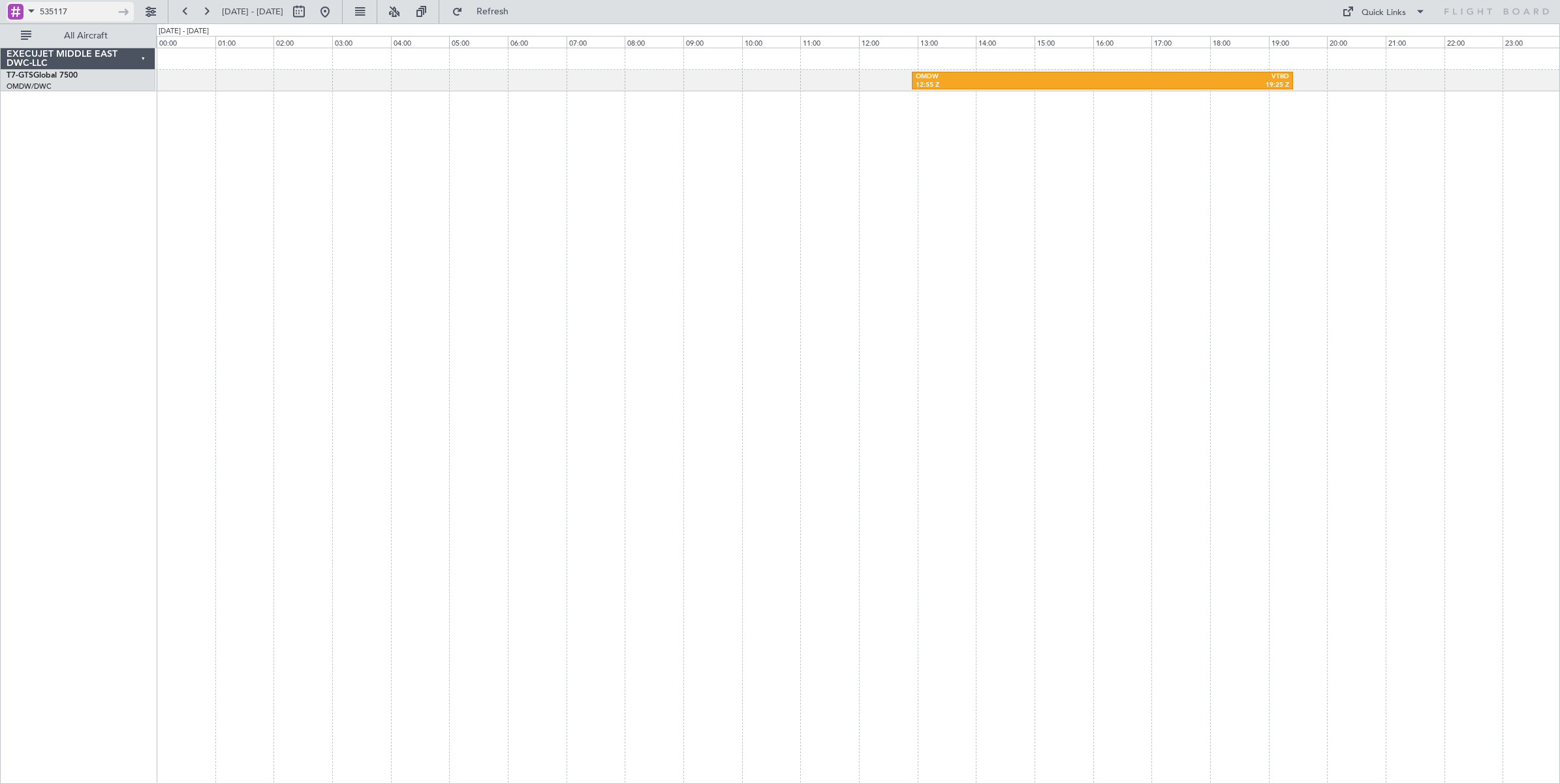
click at [92, 12] on input "535117" at bounding box center [77, 12] width 75 height 20
type input "5"
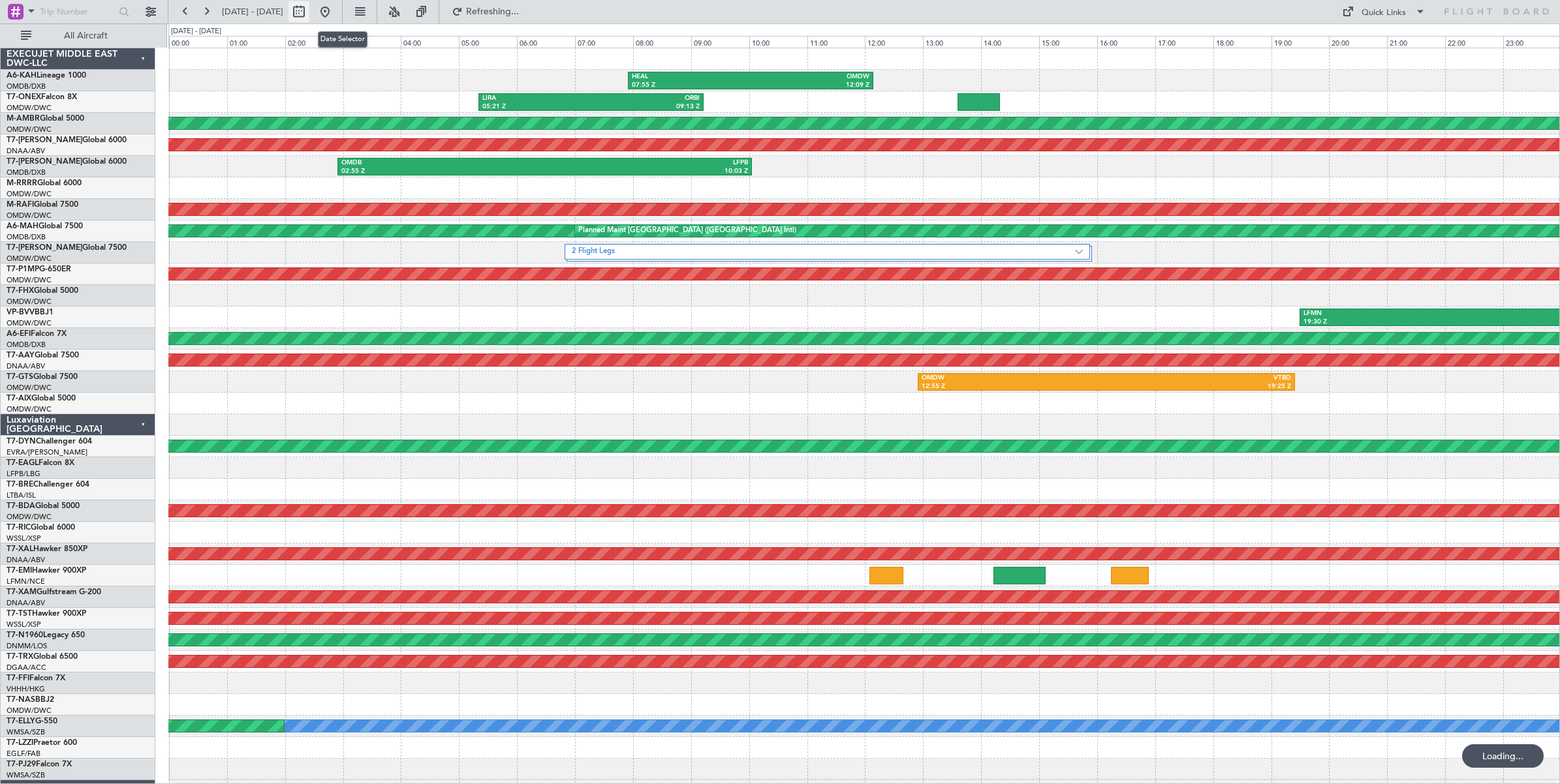
click at [310, 17] on button at bounding box center [298, 11] width 21 height 21
select select "8"
select select "2025"
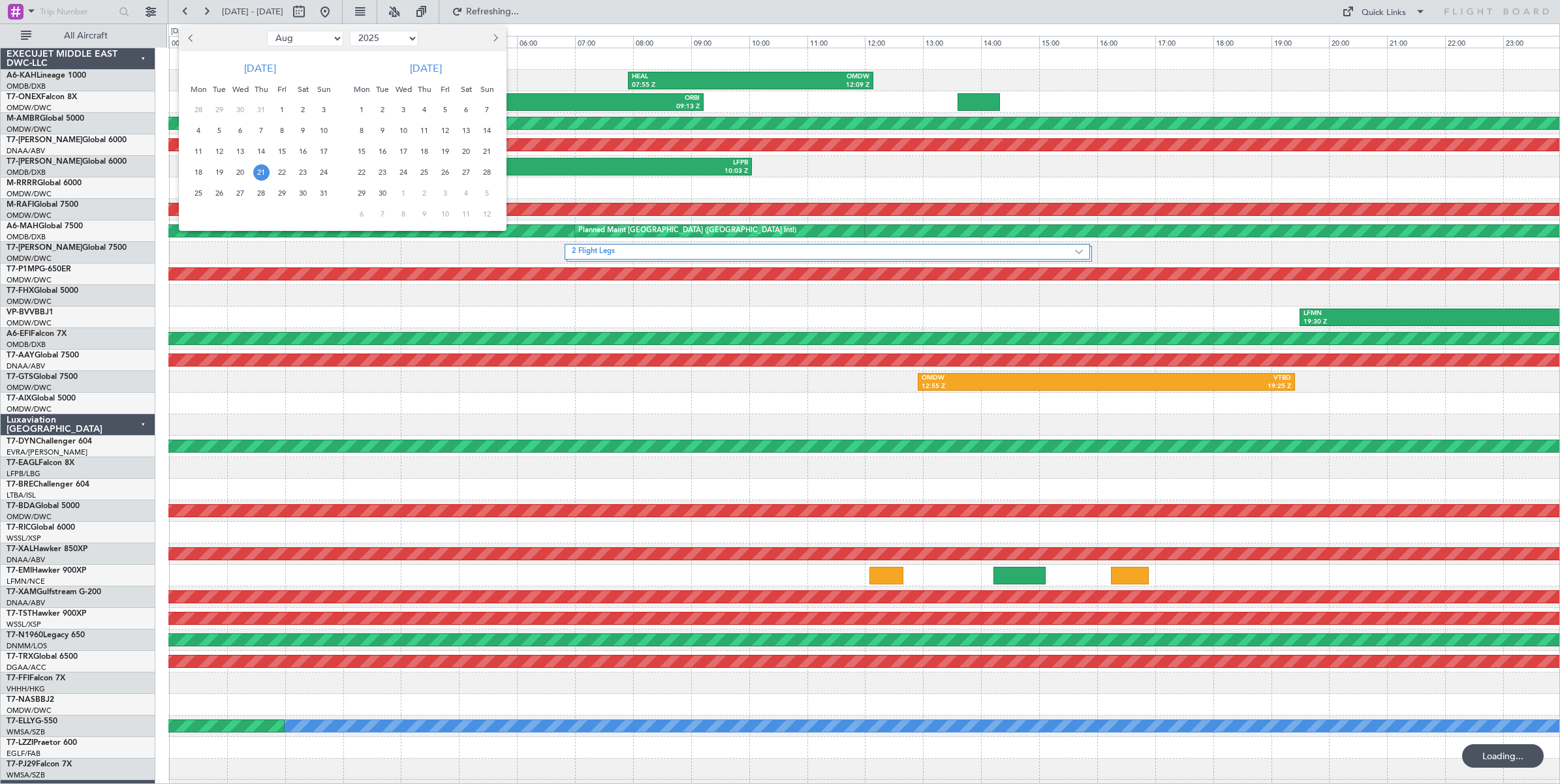
drag, startPoint x: 324, startPoint y: 39, endPoint x: 319, endPoint y: 49, distance: 11.2
click at [324, 43] on select "Jan Feb Mar Apr May Jun [DATE] Aug Sep Oct Nov Dec" at bounding box center [305, 38] width 76 height 16
select select "9"
click at [267, 30] on select "Jan Feb Mar Apr May Jun [DATE] Aug Sep Oct Nov Dec" at bounding box center [305, 38] width 76 height 16
click at [259, 113] on span "4" at bounding box center [261, 110] width 17 height 17
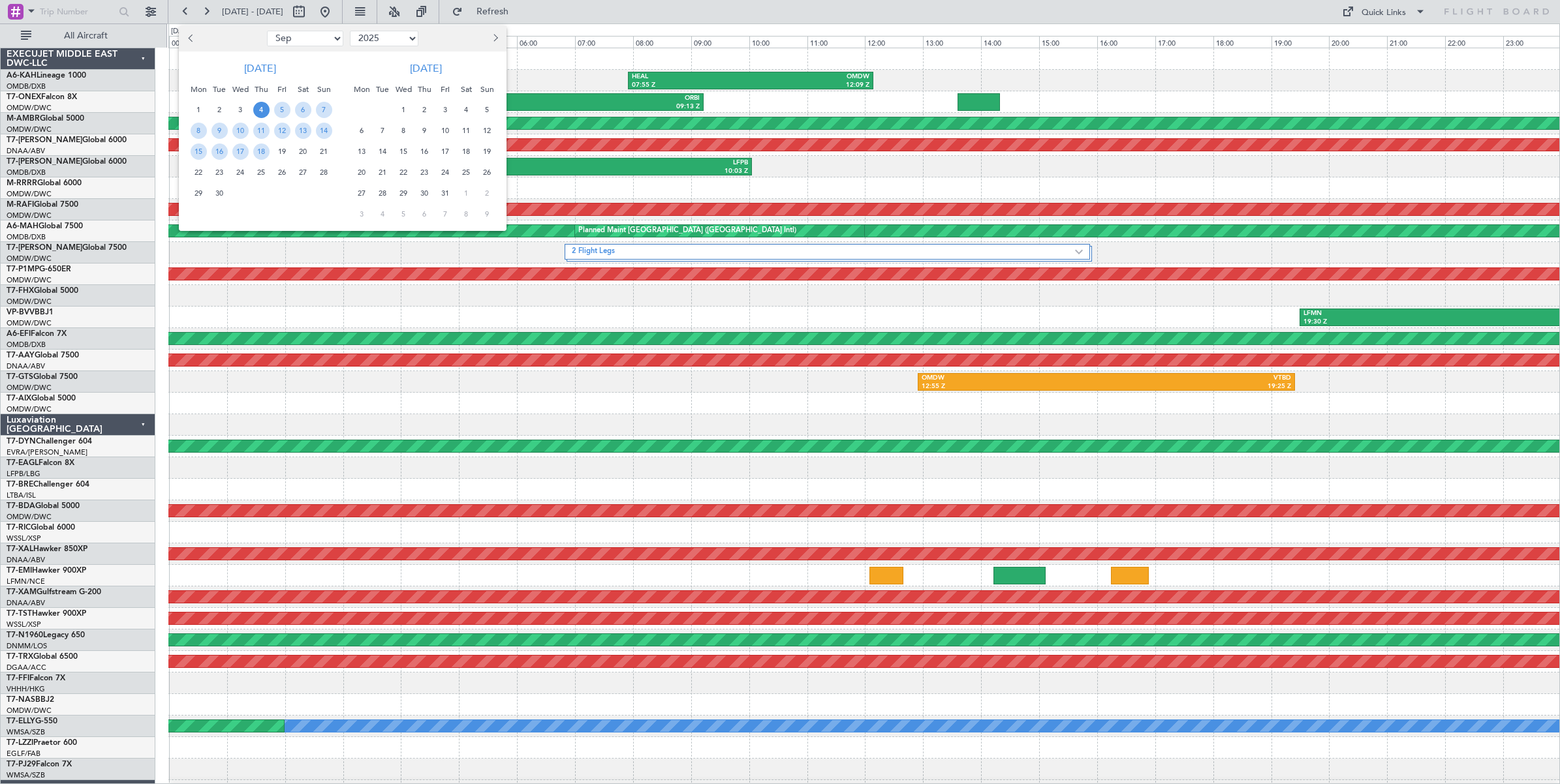
click at [259, 113] on span "4" at bounding box center [261, 110] width 17 height 17
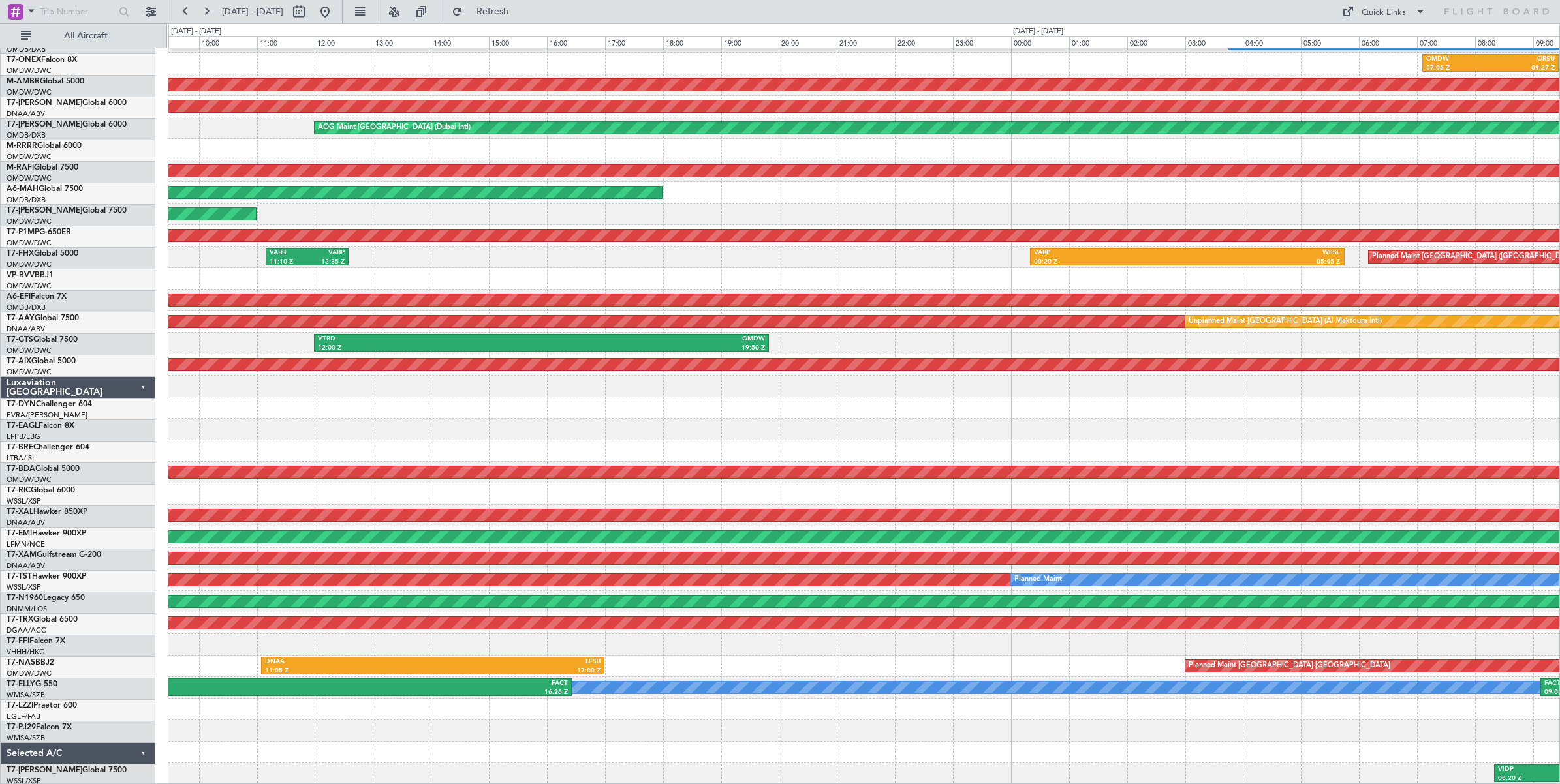
scroll to position [39, 0]
click at [536, 418] on div at bounding box center [864, 429] width 1391 height 22
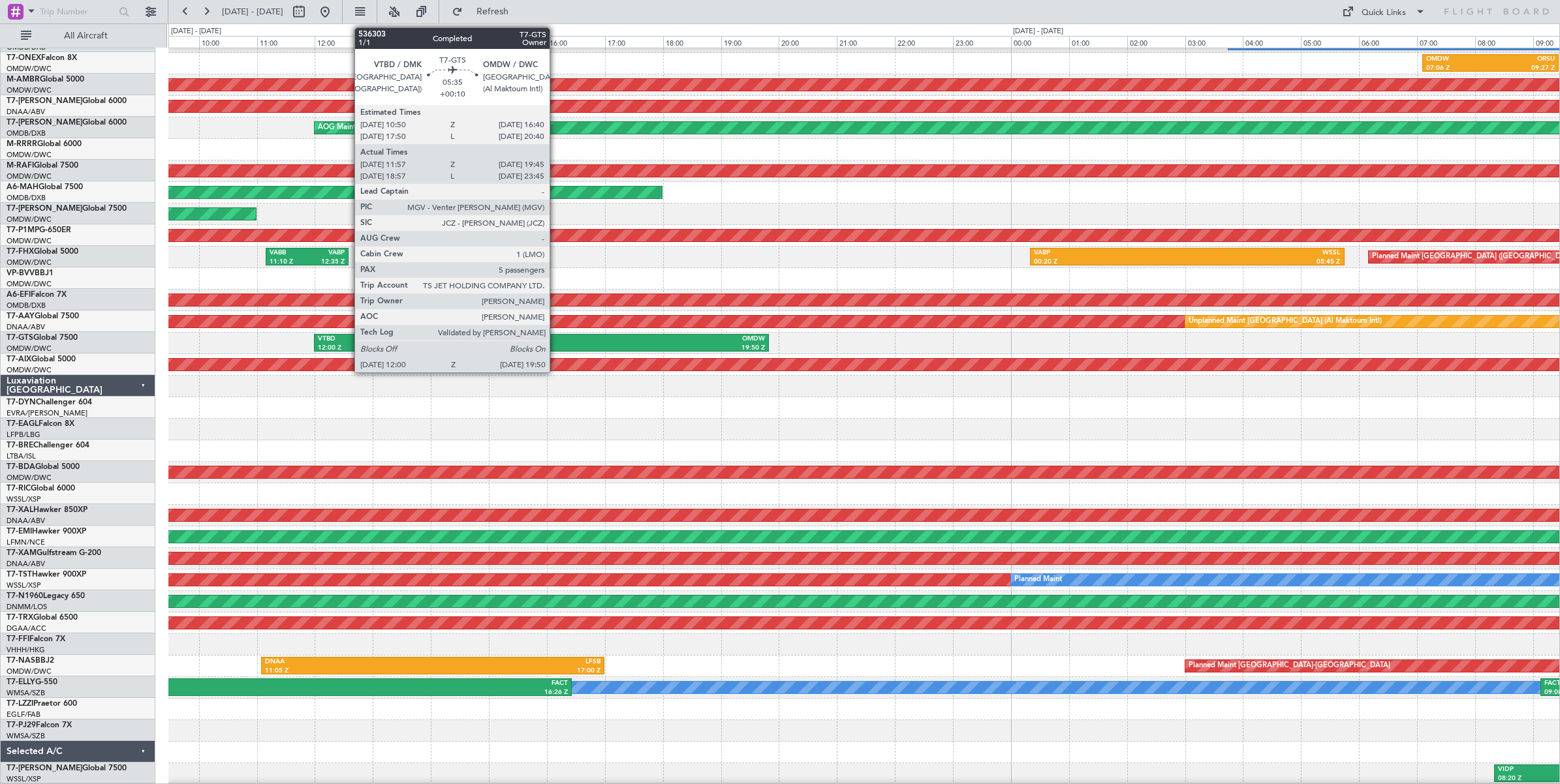
click at [556, 343] on div "OMDW" at bounding box center [654, 339] width 224 height 9
